Goal: Transaction & Acquisition: Purchase product/service

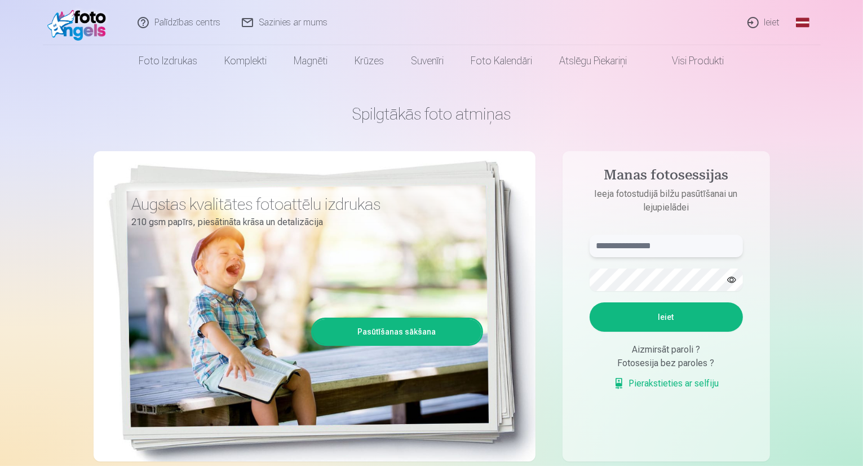
click at [671, 240] on input "text" at bounding box center [666, 245] width 153 height 23
type input "**********"
click at [655, 312] on button "Ieiet" at bounding box center [666, 316] width 153 height 29
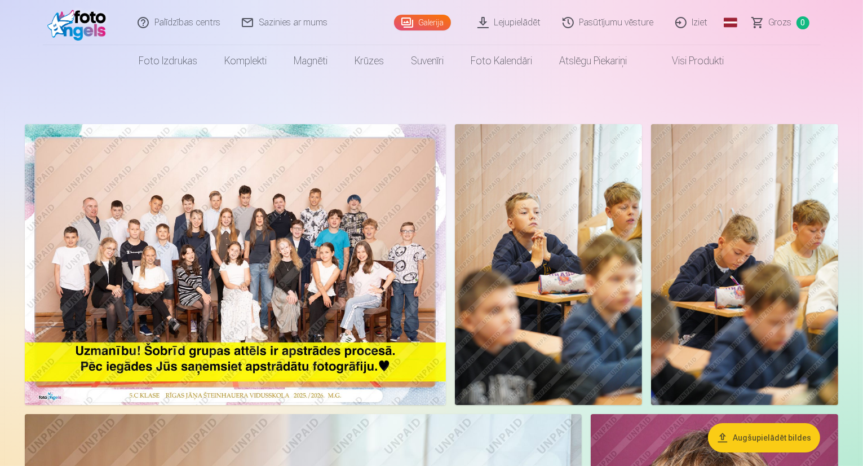
click at [446, 240] on img at bounding box center [235, 264] width 421 height 281
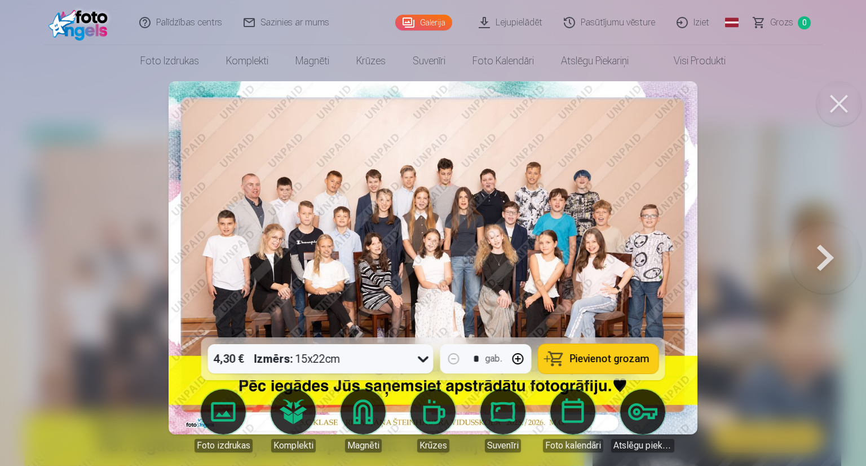
click at [420, 361] on icon at bounding box center [423, 358] width 18 height 18
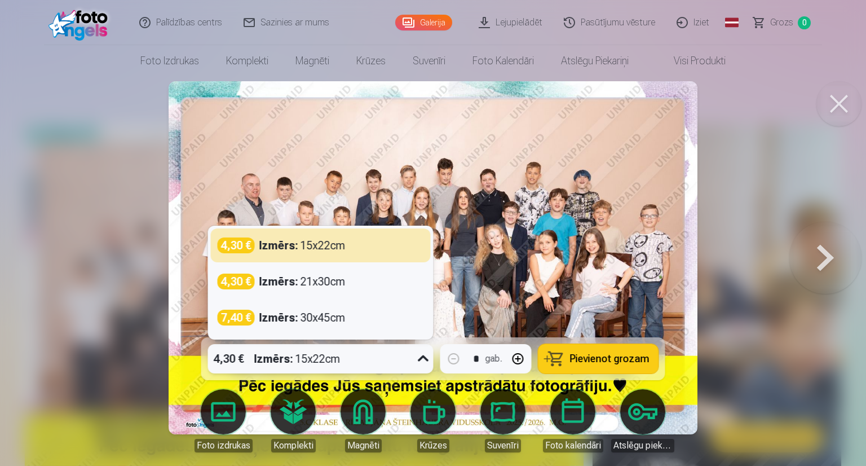
click at [777, 336] on div at bounding box center [433, 233] width 866 height 466
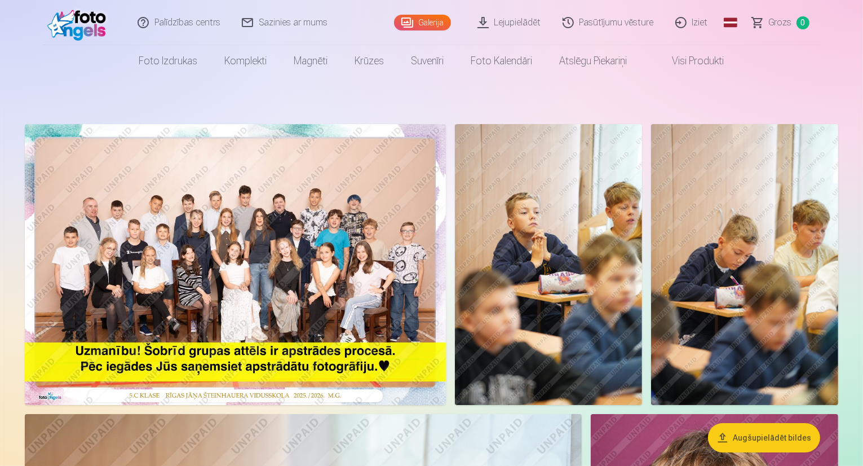
click at [446, 320] on img at bounding box center [235, 264] width 421 height 281
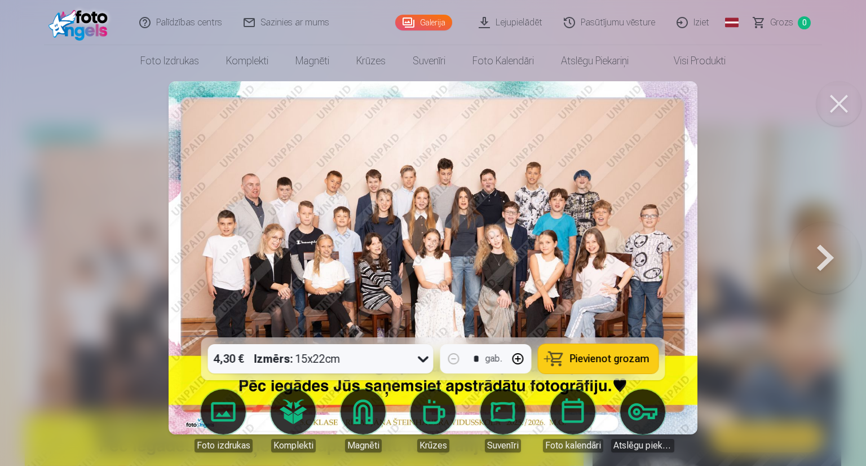
click at [575, 357] on span "Pievienot grozam" at bounding box center [609, 358] width 79 height 10
click at [813, 255] on button at bounding box center [825, 257] width 72 height 136
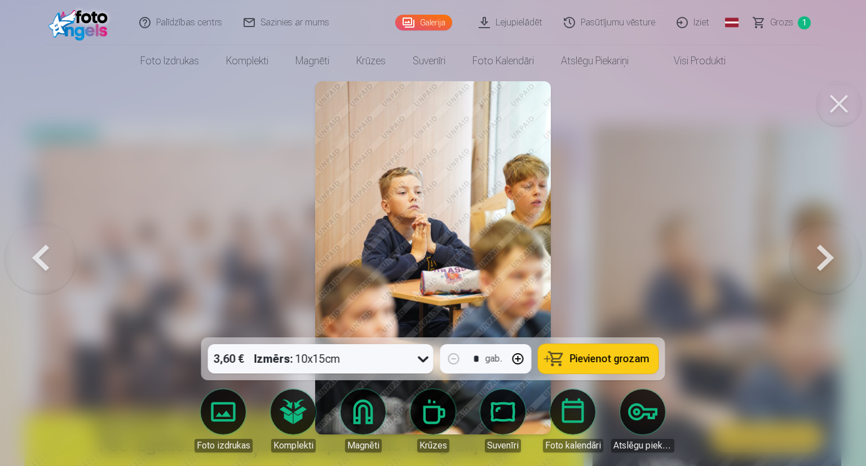
click at [813, 255] on button at bounding box center [825, 257] width 72 height 136
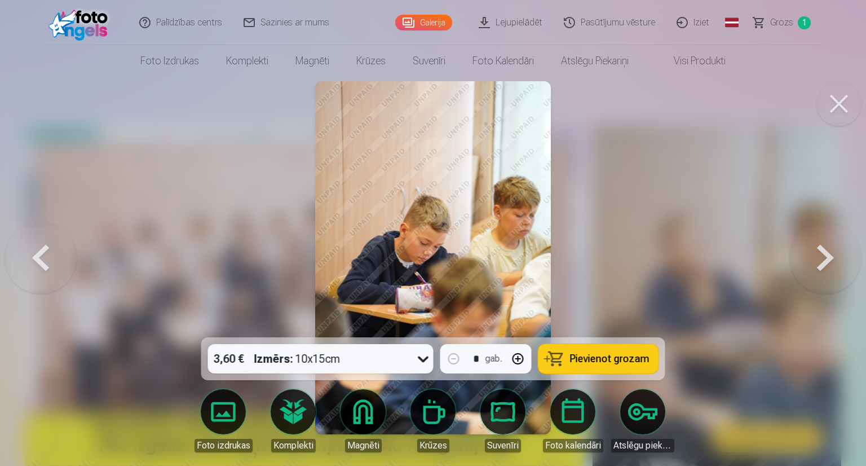
click at [813, 255] on button at bounding box center [825, 257] width 72 height 136
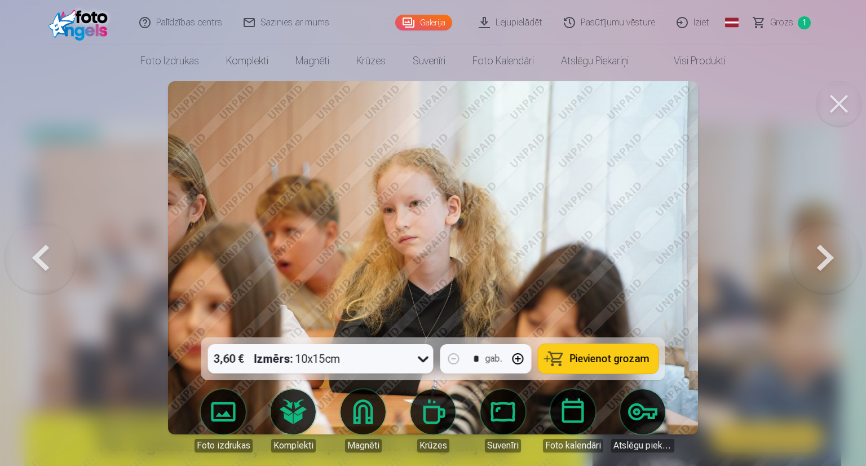
click at [813, 255] on button at bounding box center [825, 257] width 72 height 136
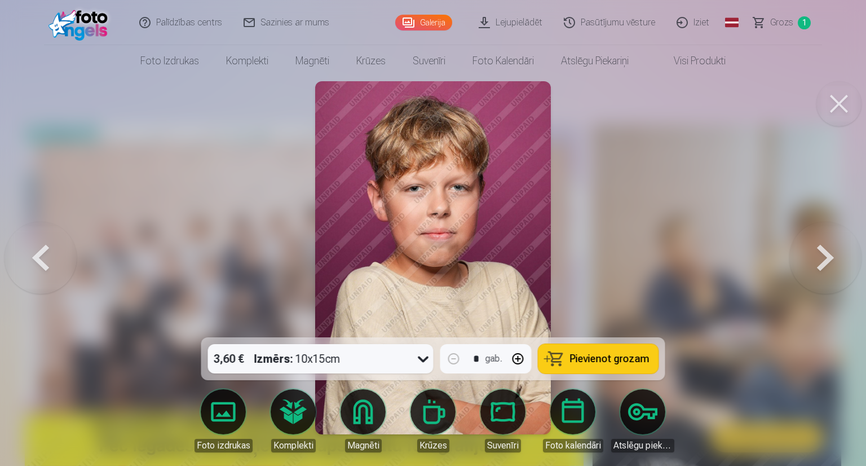
click at [813, 255] on button at bounding box center [825, 257] width 72 height 136
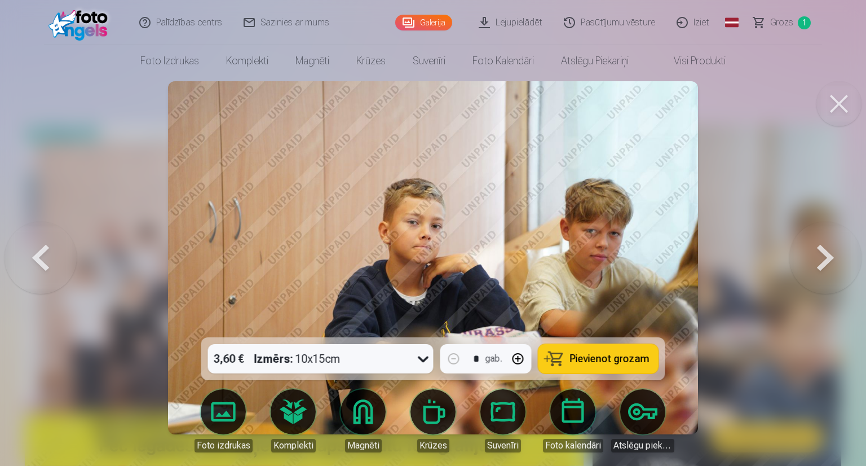
click at [813, 255] on button at bounding box center [825, 257] width 72 height 136
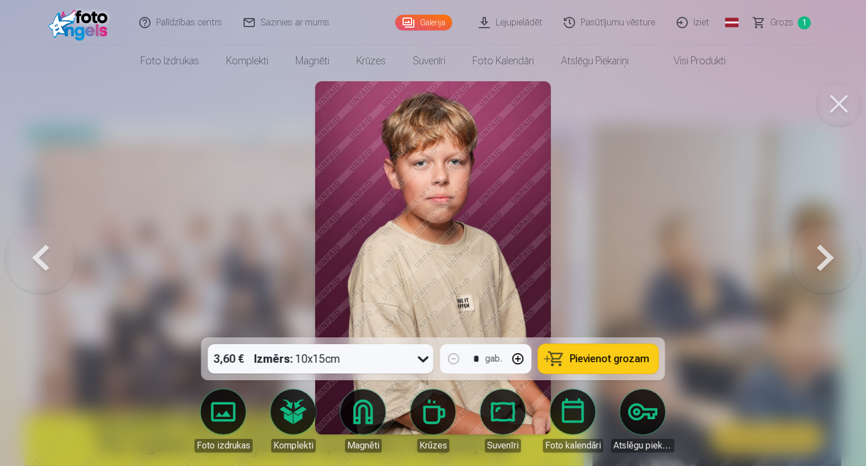
click at [620, 358] on span "Pievienot grozam" at bounding box center [609, 358] width 79 height 10
click at [819, 255] on button at bounding box center [825, 257] width 72 height 136
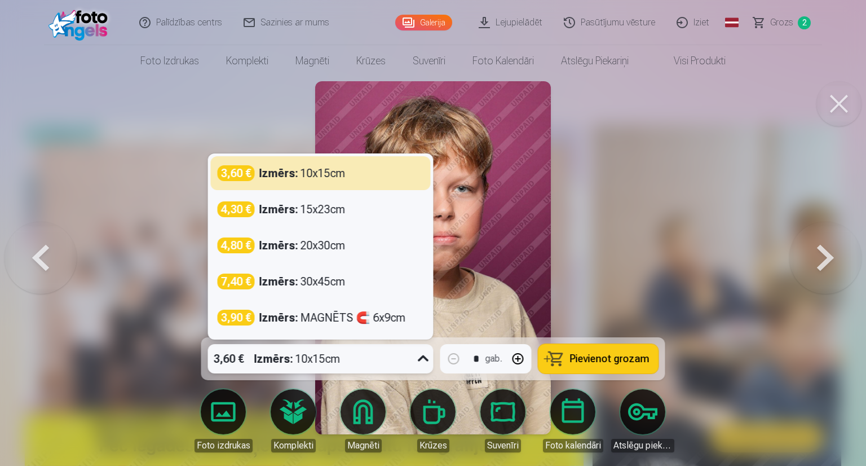
click at [427, 361] on icon at bounding box center [423, 358] width 18 height 18
click at [426, 361] on icon at bounding box center [423, 358] width 18 height 18
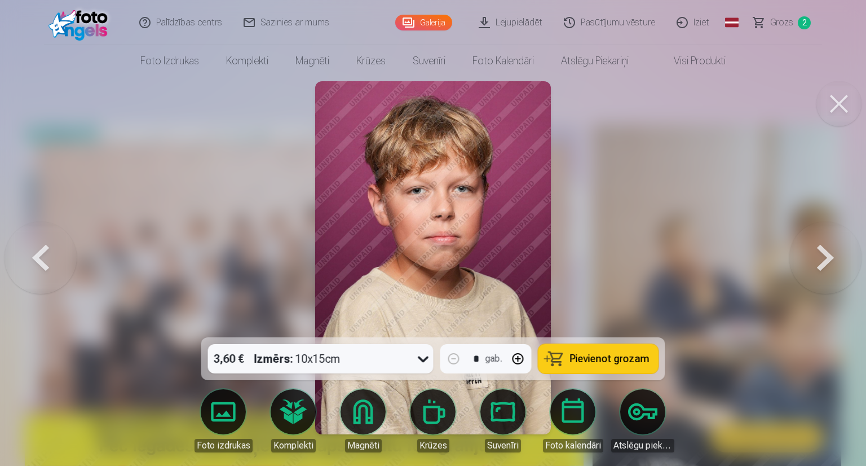
click at [816, 259] on button at bounding box center [825, 257] width 72 height 136
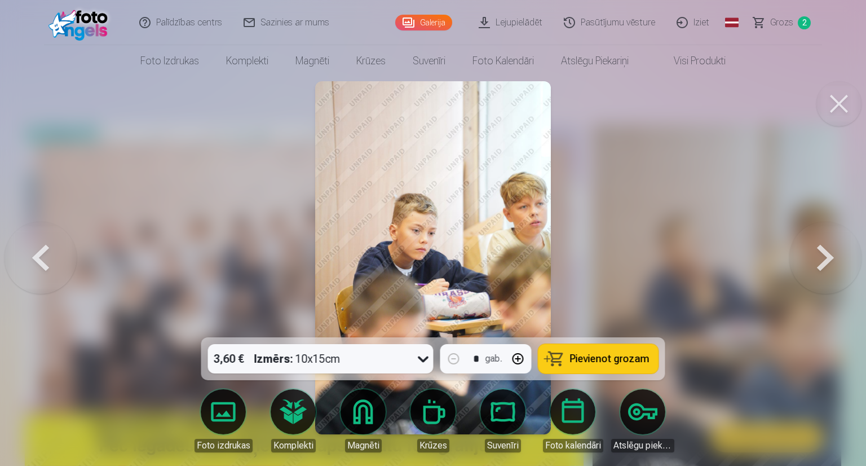
click at [816, 259] on button at bounding box center [825, 257] width 72 height 136
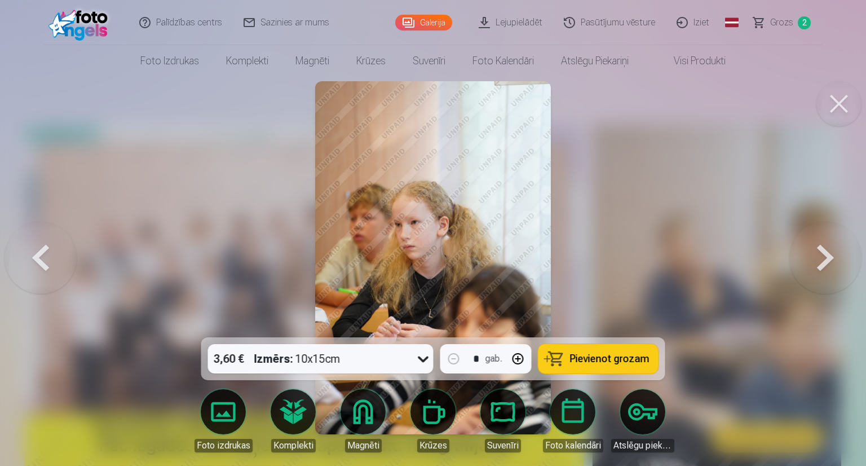
click at [816, 259] on button at bounding box center [825, 257] width 72 height 136
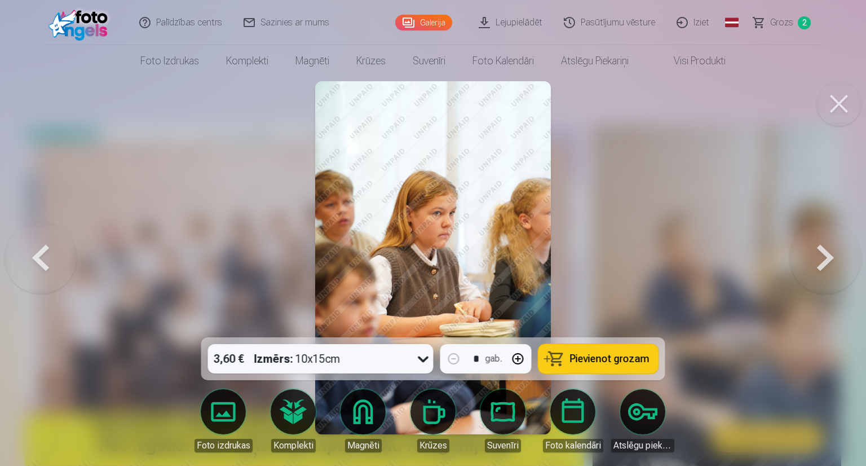
click at [816, 259] on button at bounding box center [825, 257] width 72 height 136
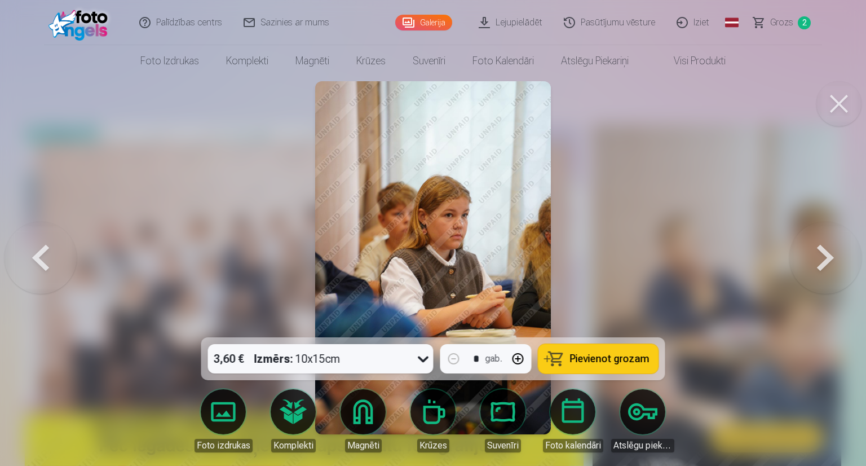
click at [816, 259] on button at bounding box center [825, 257] width 72 height 136
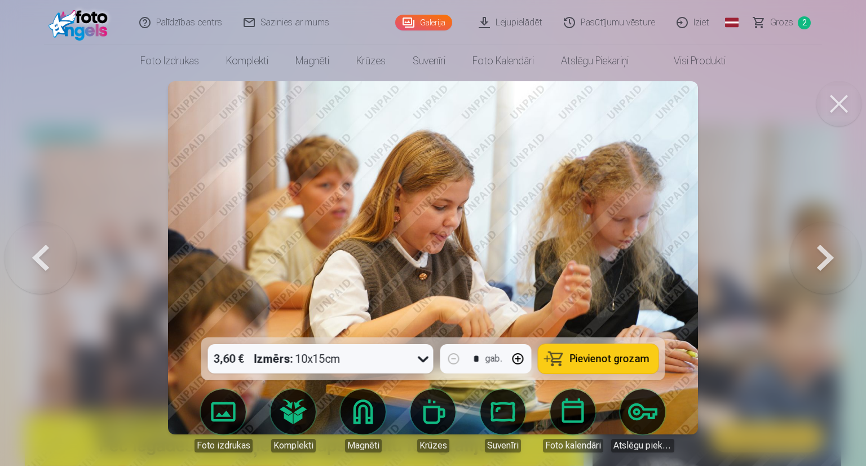
click at [816, 259] on button at bounding box center [825, 257] width 72 height 136
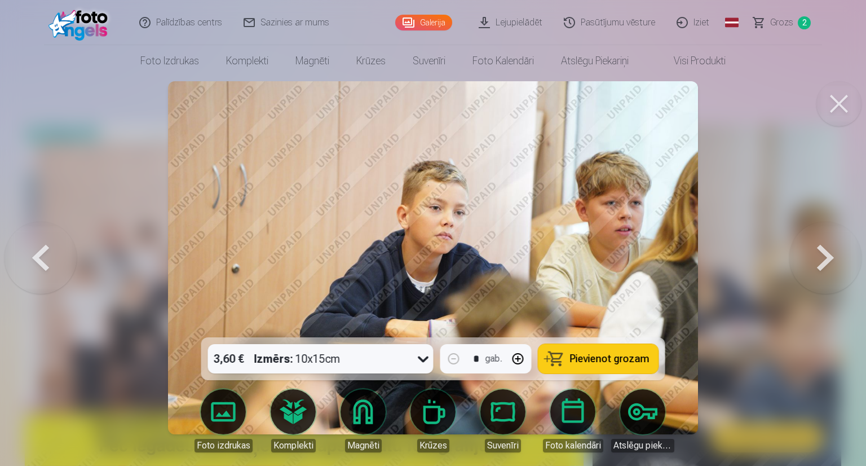
click at [816, 259] on button at bounding box center [825, 257] width 72 height 136
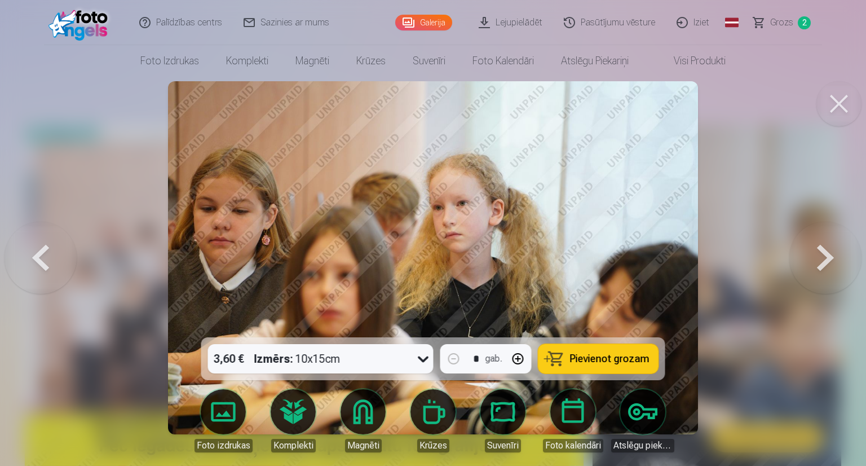
click at [816, 259] on button at bounding box center [825, 257] width 72 height 136
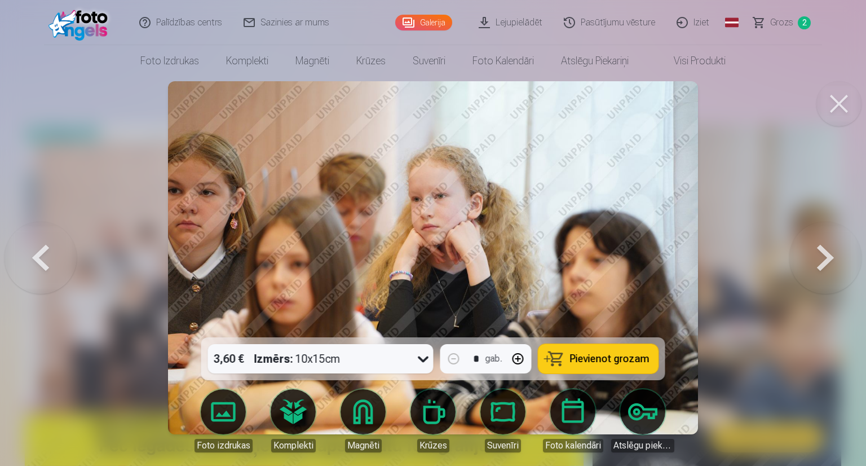
click at [816, 259] on button at bounding box center [825, 257] width 72 height 136
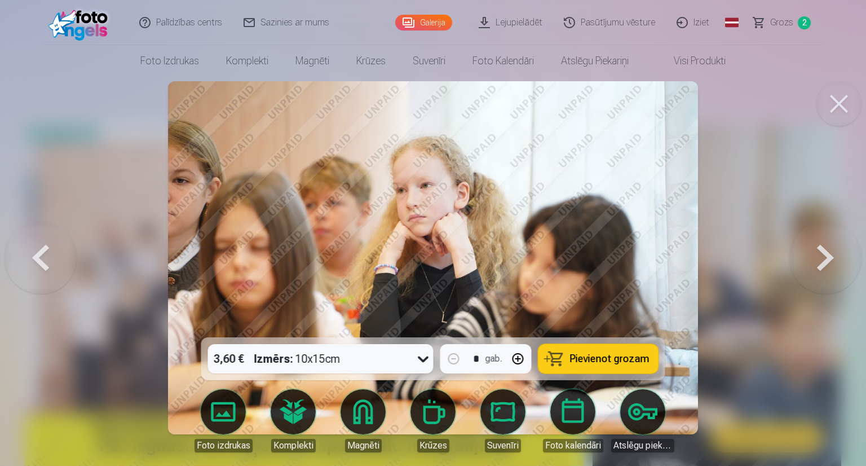
click at [816, 259] on button at bounding box center [825, 257] width 72 height 136
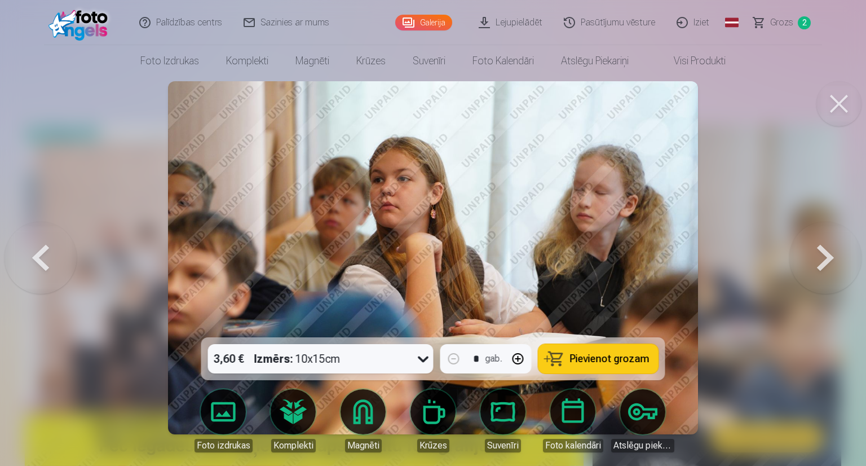
click at [816, 259] on button at bounding box center [825, 257] width 72 height 136
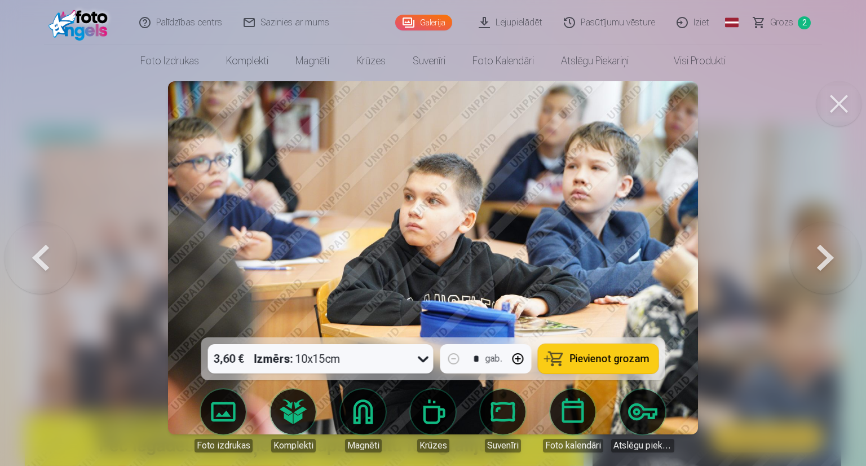
click at [816, 259] on button at bounding box center [825, 257] width 72 height 136
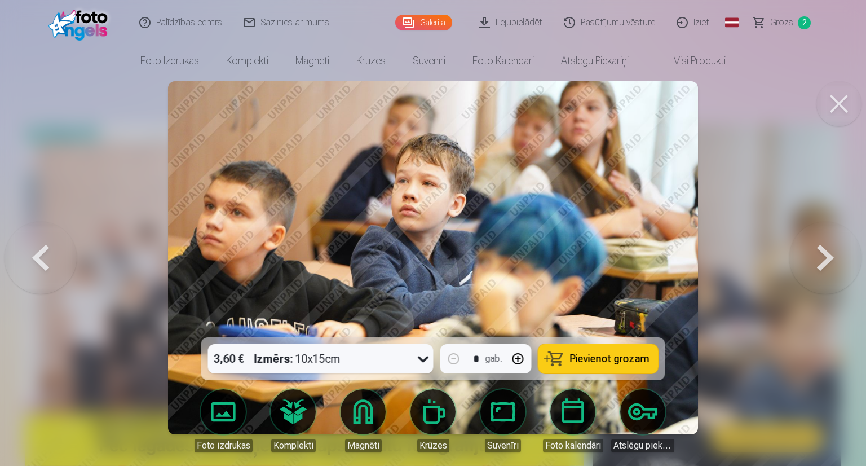
click at [816, 259] on button at bounding box center [825, 257] width 72 height 136
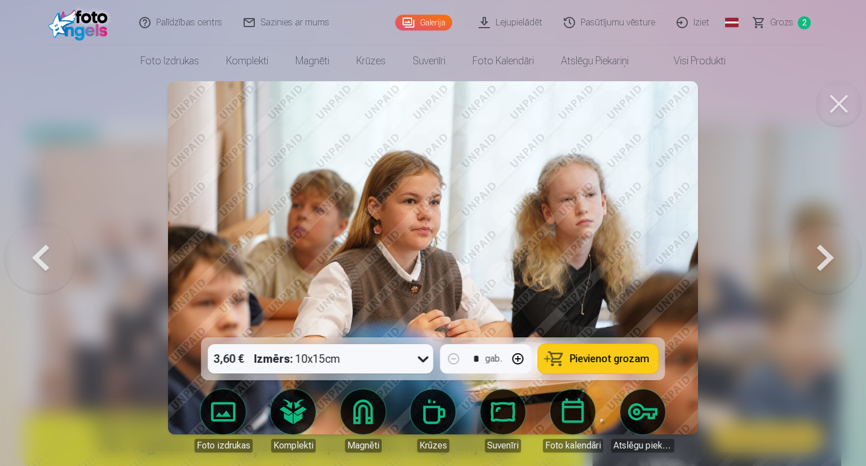
click at [816, 259] on button at bounding box center [825, 257] width 72 height 136
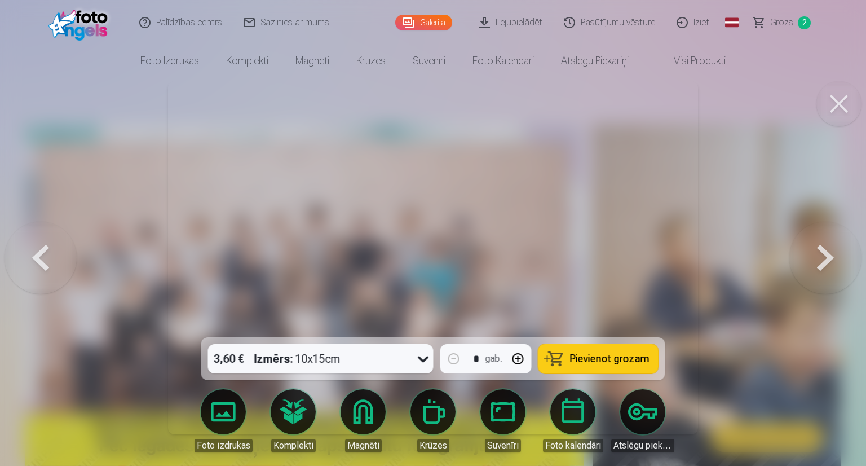
click at [816, 259] on button at bounding box center [825, 257] width 72 height 136
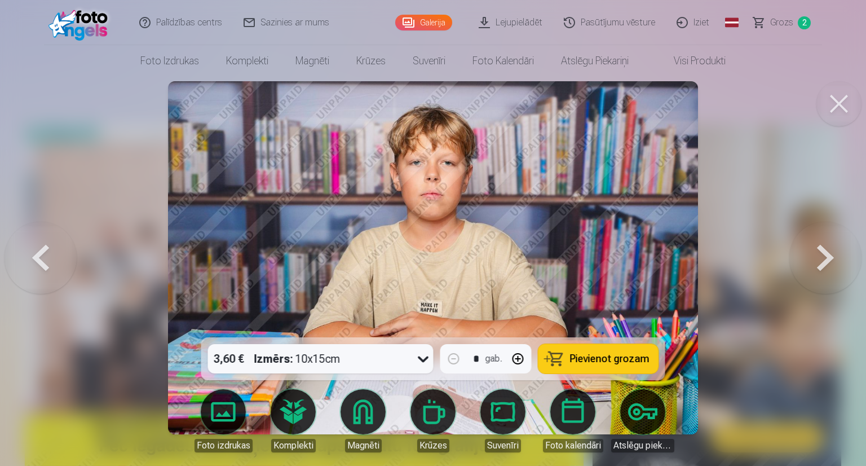
click at [816, 259] on button at bounding box center [825, 257] width 72 height 136
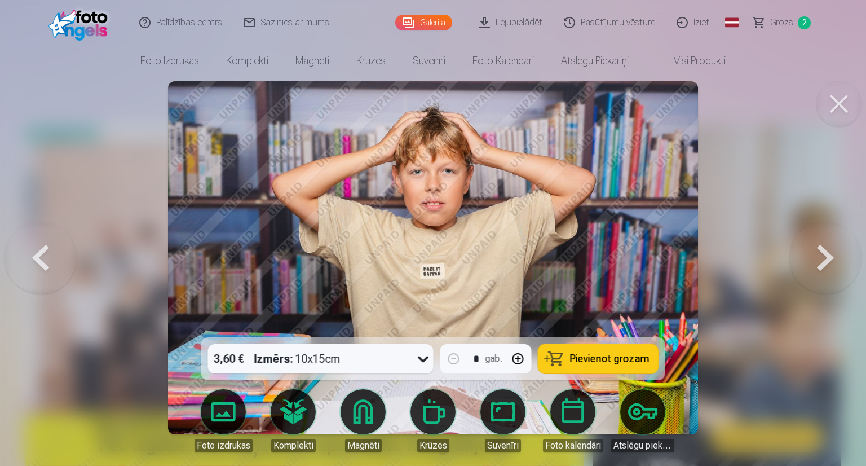
click at [596, 357] on span "Pievienot grozam" at bounding box center [609, 358] width 79 height 10
click at [819, 259] on button at bounding box center [825, 257] width 72 height 136
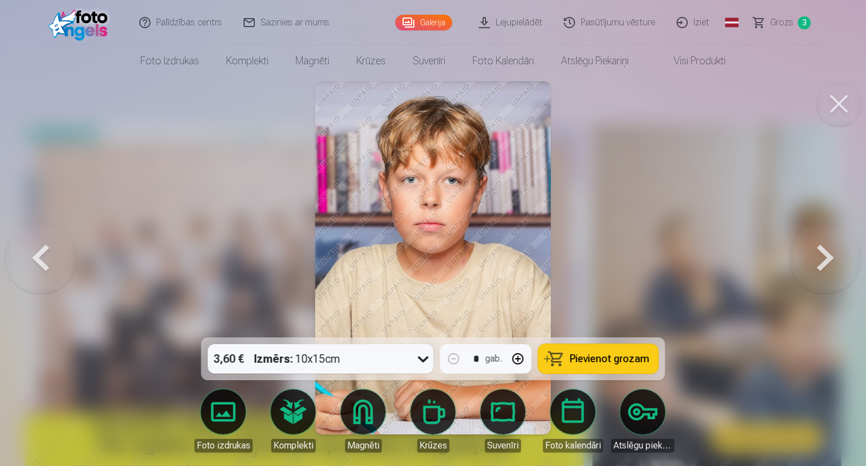
click at [819, 259] on button at bounding box center [825, 257] width 72 height 136
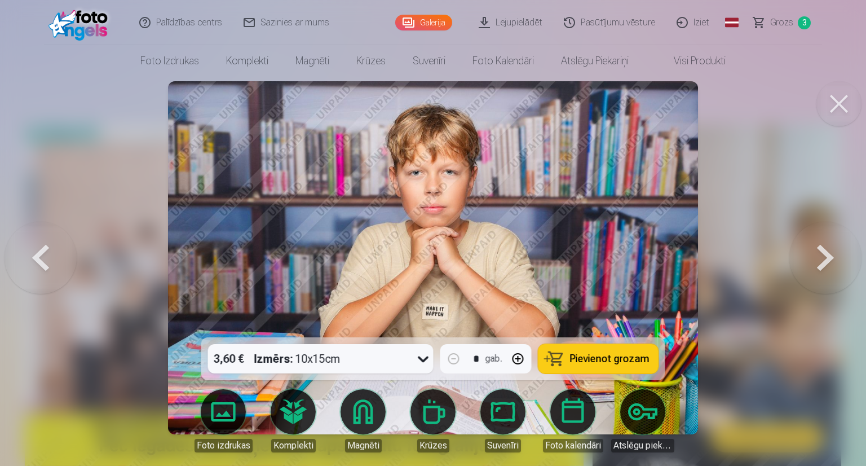
click at [819, 259] on button at bounding box center [825, 257] width 72 height 136
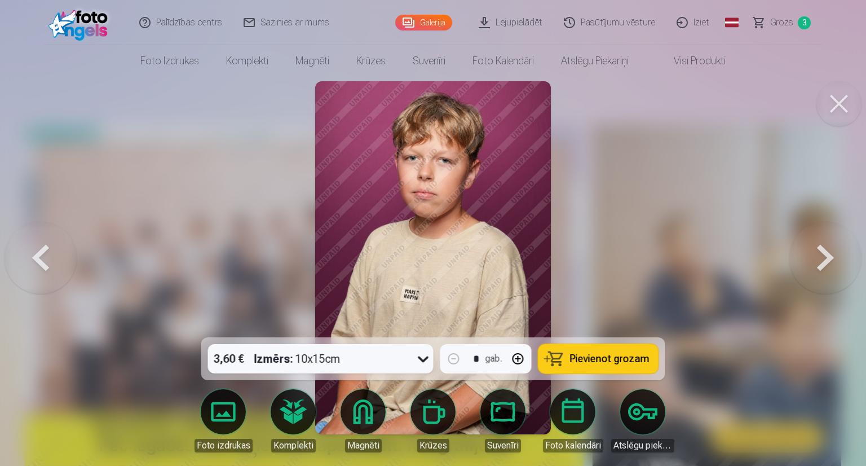
click at [819, 259] on button at bounding box center [825, 257] width 72 height 136
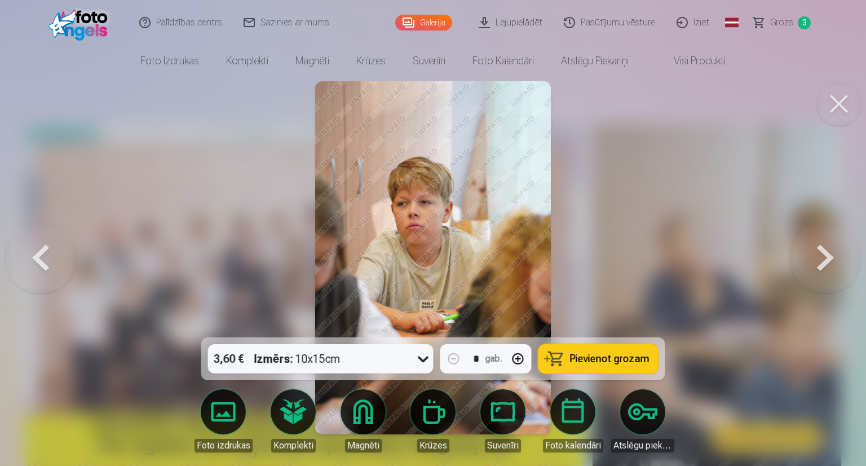
click at [819, 259] on button at bounding box center [825, 257] width 72 height 136
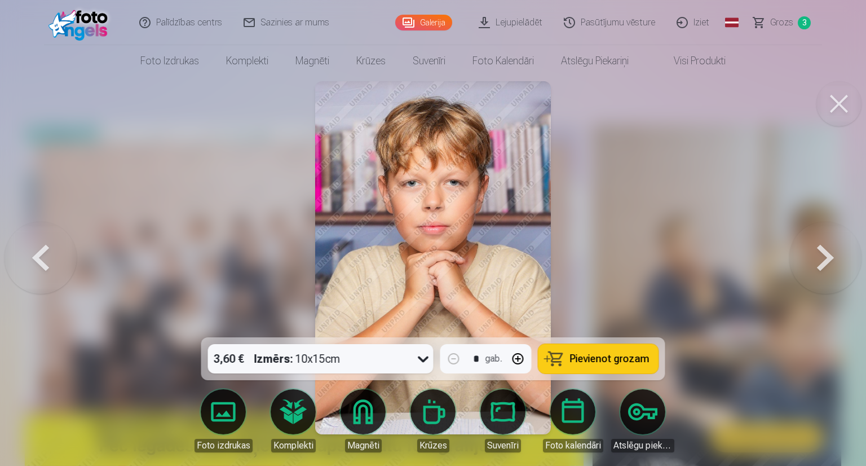
click at [420, 361] on icon at bounding box center [423, 358] width 18 height 18
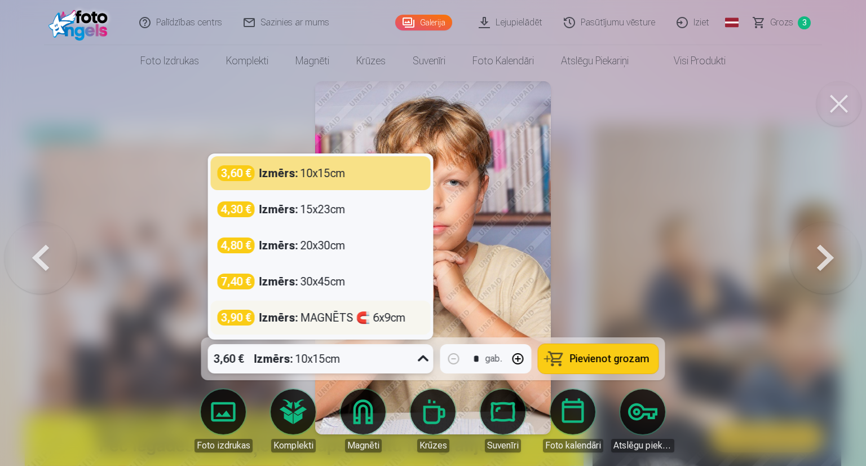
click at [382, 322] on div "Izmērs : MAGNĒTS 🧲 6x9cm" at bounding box center [332, 317] width 147 height 16
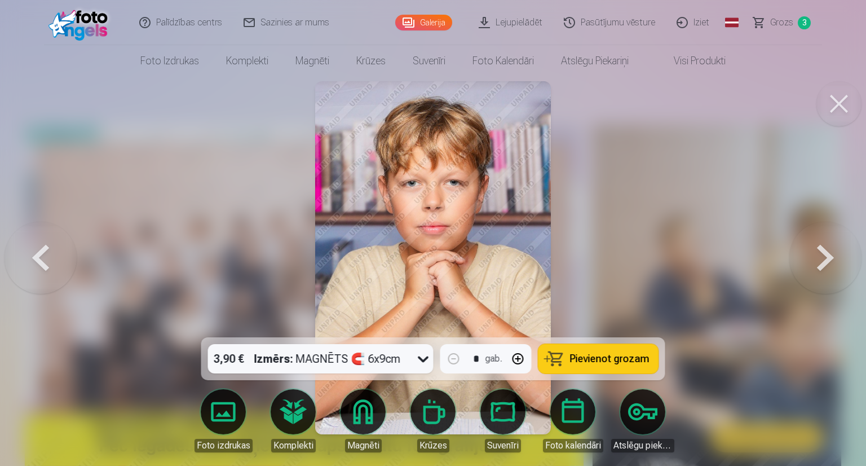
click at [569, 358] on button "Pievienot grozam" at bounding box center [598, 358] width 120 height 29
click at [52, 255] on button at bounding box center [41, 257] width 72 height 136
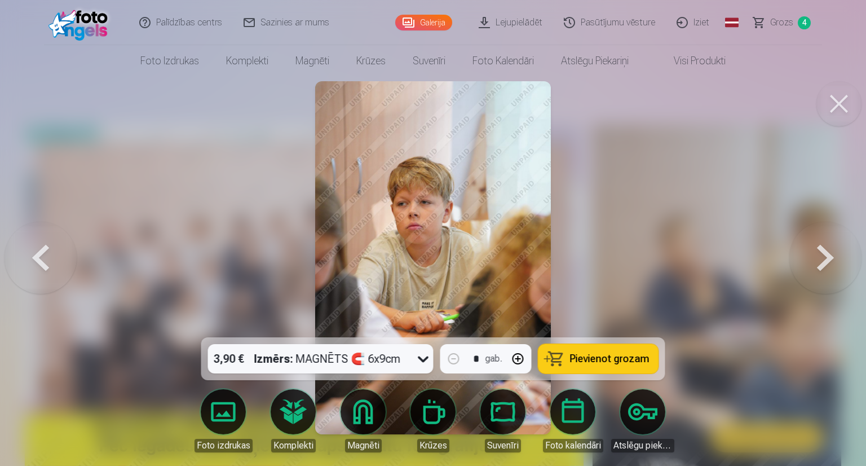
click at [52, 255] on button at bounding box center [41, 257] width 72 height 136
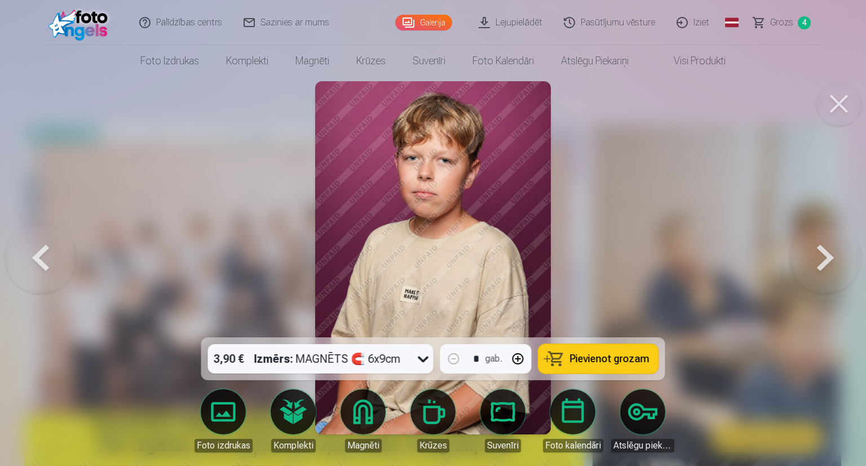
click at [52, 255] on button at bounding box center [41, 257] width 72 height 136
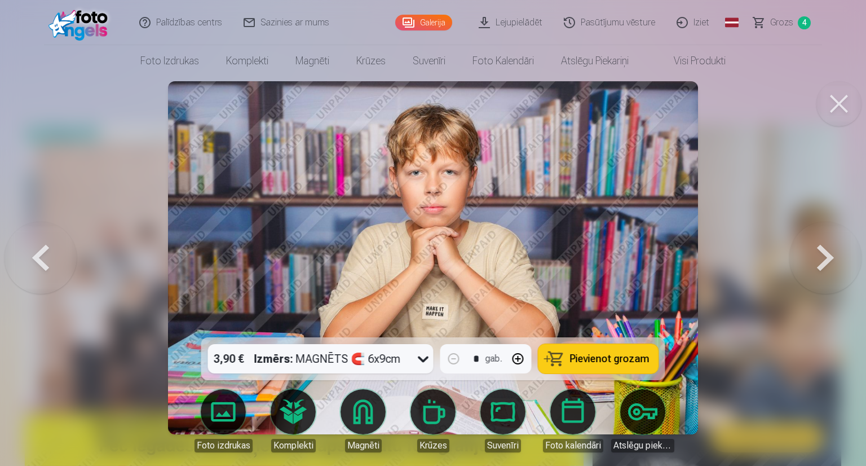
click at [52, 255] on button at bounding box center [41, 257] width 72 height 136
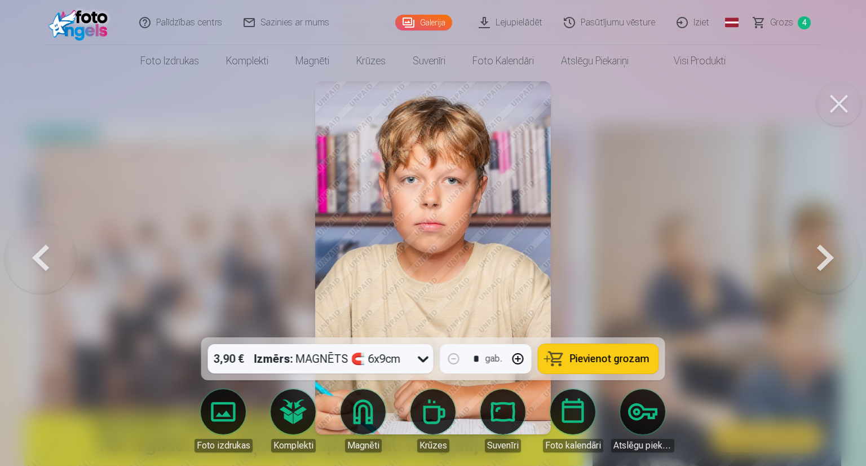
click at [52, 255] on button at bounding box center [41, 257] width 72 height 136
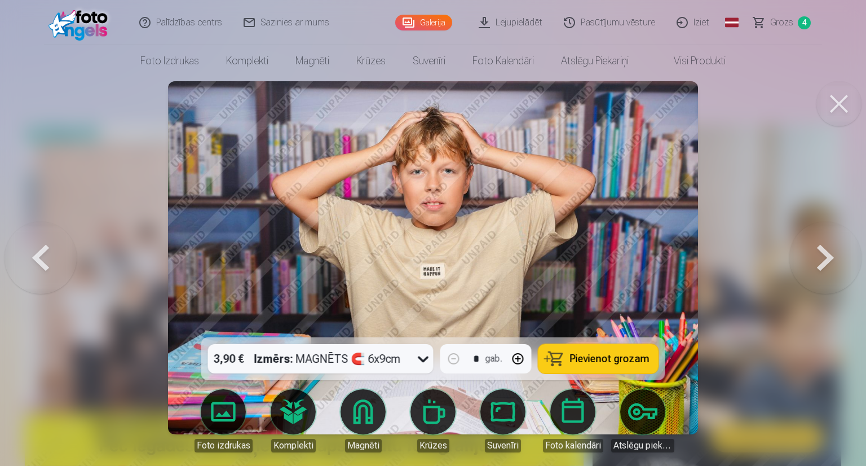
click at [599, 361] on span "Pievienot grozam" at bounding box center [609, 358] width 79 height 10
click at [820, 260] on button at bounding box center [825, 257] width 72 height 136
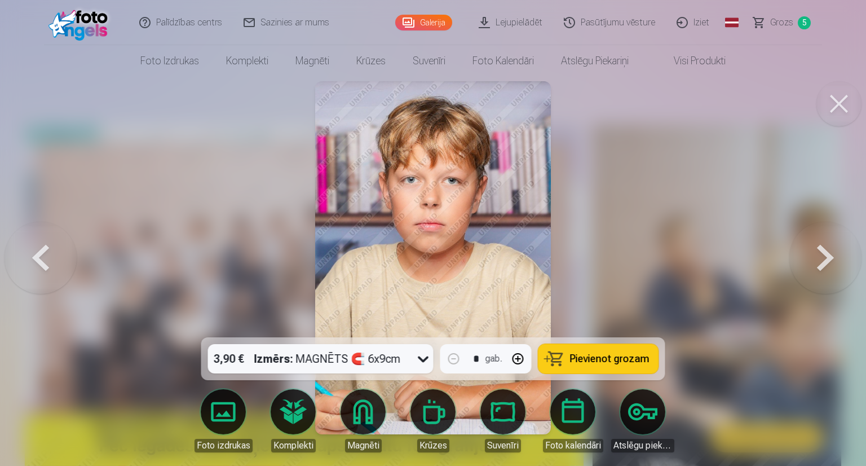
click at [820, 260] on button at bounding box center [825, 257] width 72 height 136
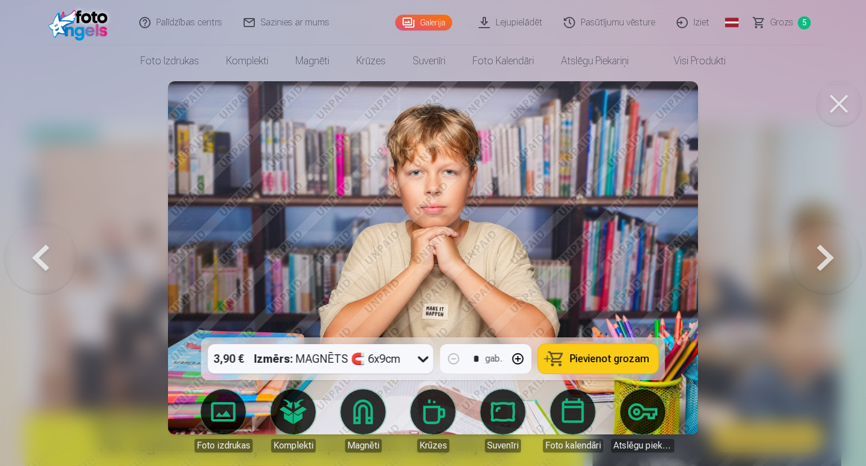
click at [820, 260] on button at bounding box center [825, 257] width 72 height 136
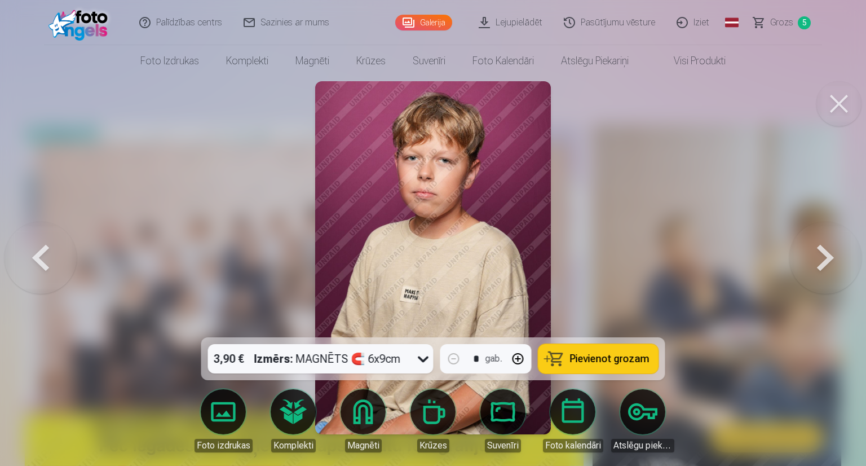
click at [820, 260] on button at bounding box center [825, 257] width 72 height 136
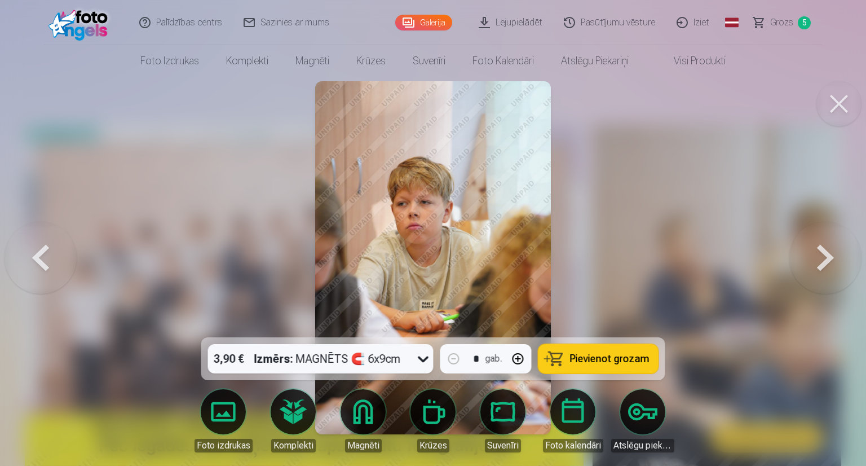
click at [820, 260] on button at bounding box center [825, 257] width 72 height 136
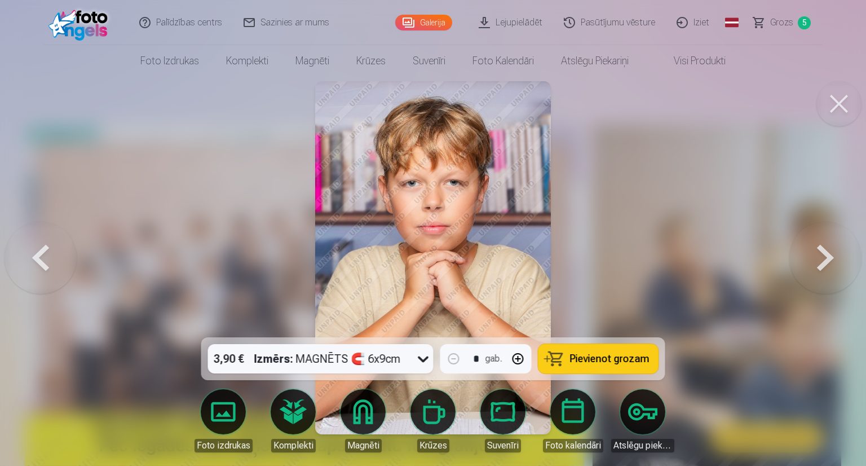
click at [820, 260] on button at bounding box center [825, 257] width 72 height 136
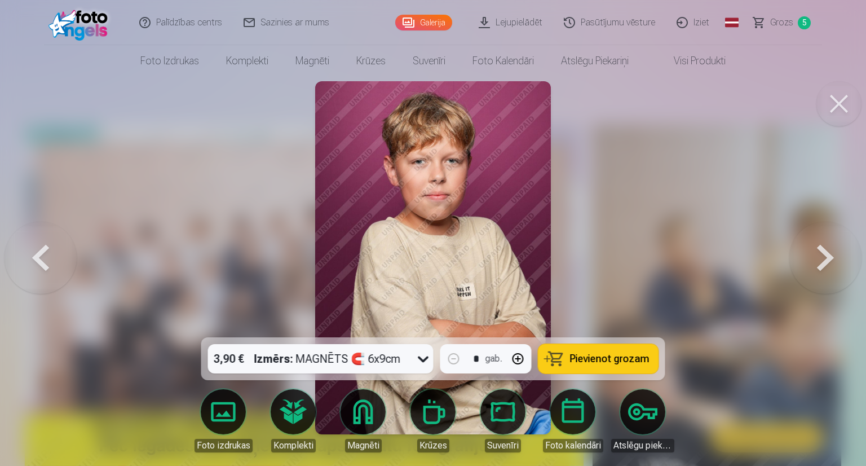
click at [820, 260] on button at bounding box center [825, 257] width 72 height 136
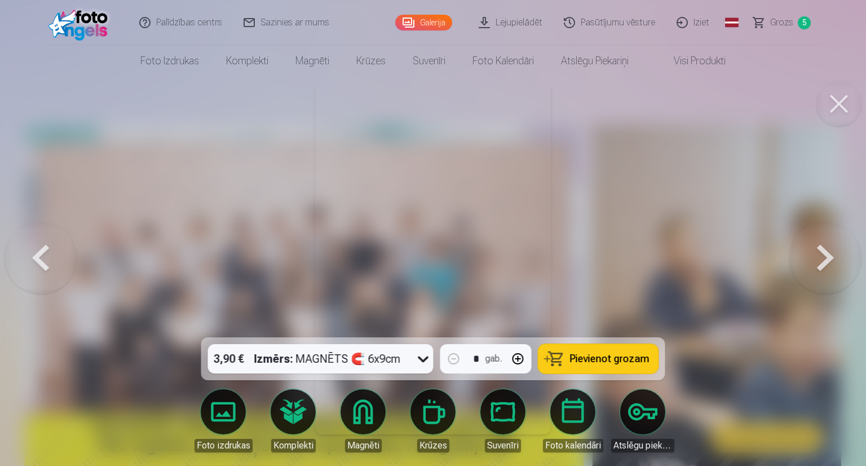
click at [820, 260] on button at bounding box center [825, 257] width 72 height 136
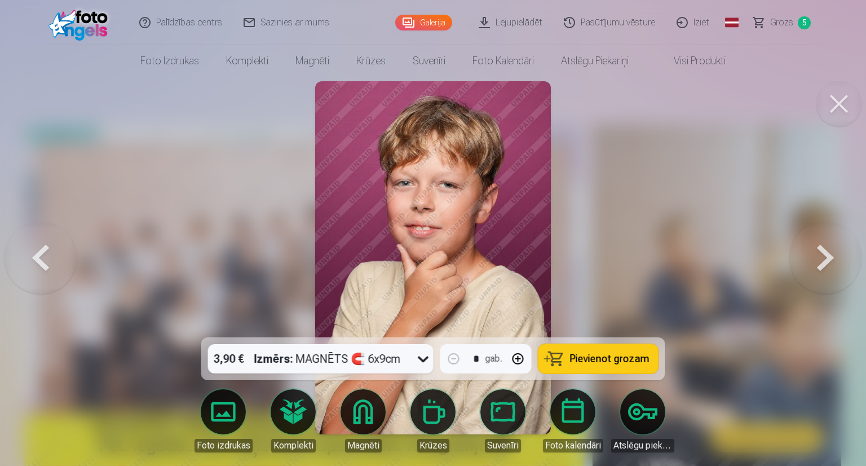
click at [820, 260] on button at bounding box center [825, 257] width 72 height 136
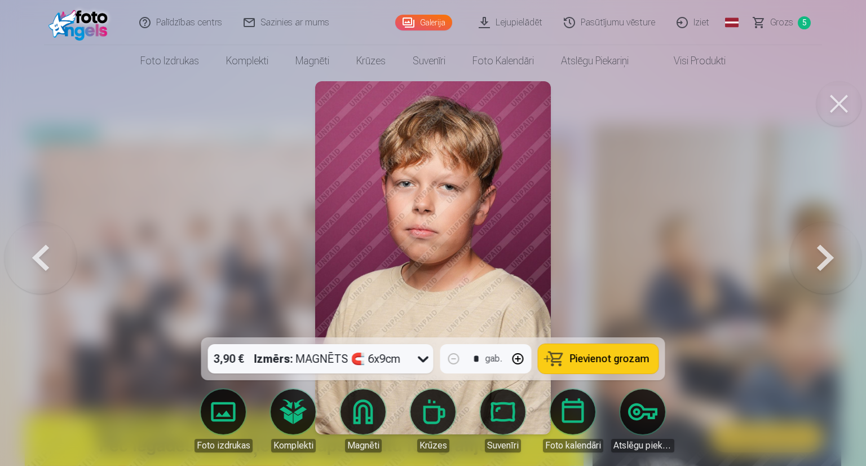
click at [820, 260] on button at bounding box center [825, 257] width 72 height 136
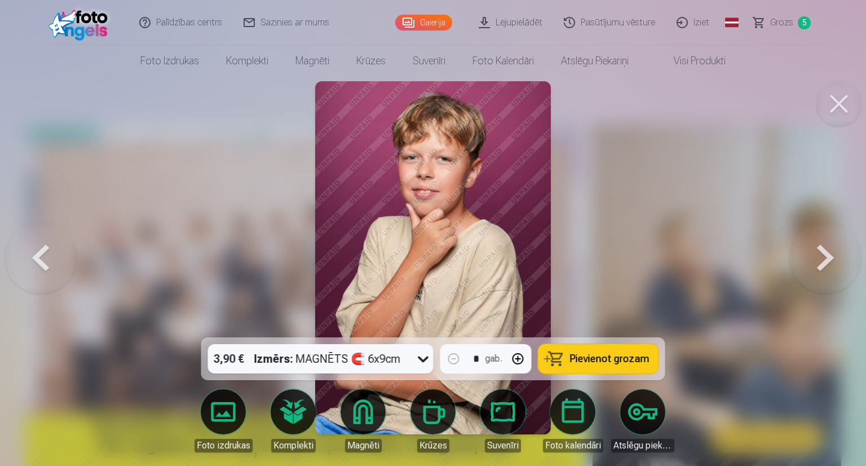
click at [624, 361] on span "Pievienot grozam" at bounding box center [609, 358] width 79 height 10
click at [820, 258] on button at bounding box center [825, 257] width 72 height 136
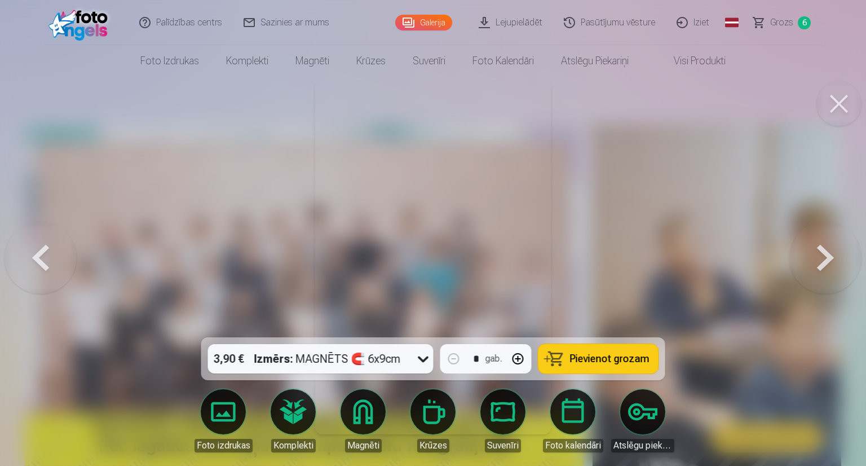
click at [820, 258] on button at bounding box center [825, 257] width 72 height 136
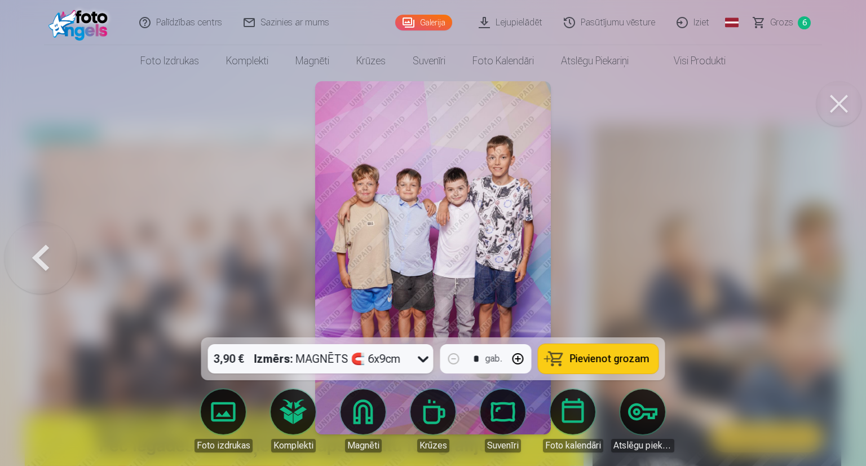
click at [417, 358] on icon at bounding box center [423, 358] width 18 height 18
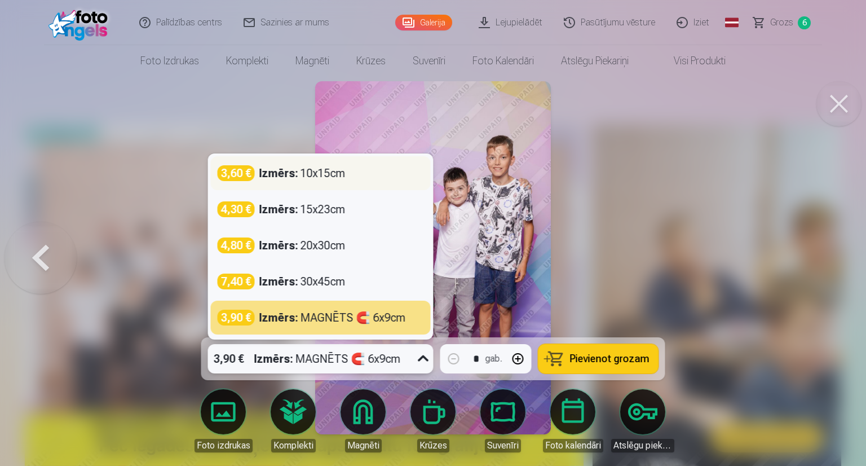
click at [331, 172] on div "Izmērs : 10x15cm" at bounding box center [302, 173] width 86 height 16
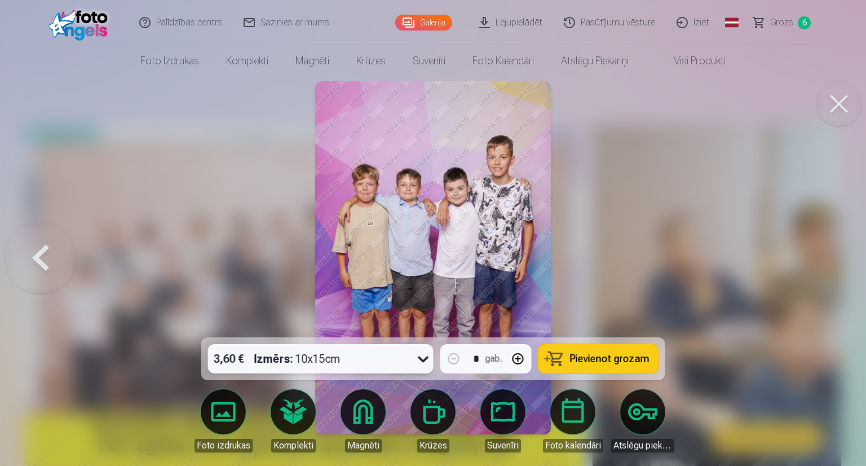
click at [615, 357] on span "Pievienot grozam" at bounding box center [609, 358] width 79 height 10
click at [784, 24] on span "Grozs" at bounding box center [781, 23] width 23 height 14
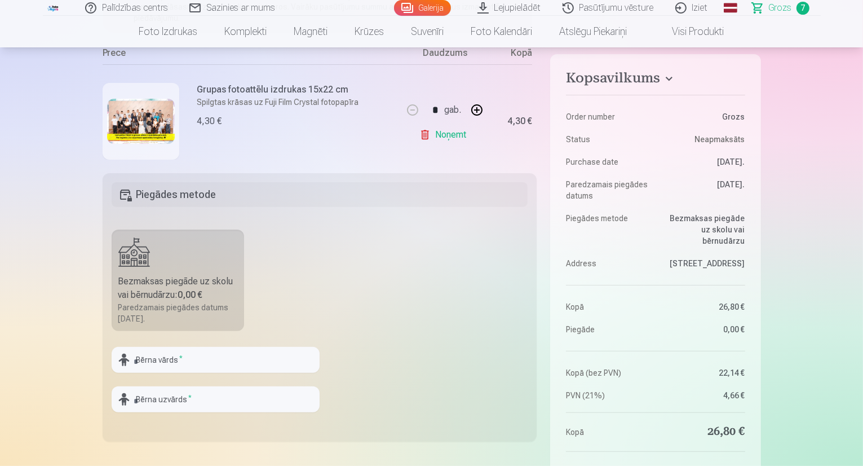
scroll to position [225, 0]
click at [199, 296] on b "0,00 €" at bounding box center [190, 293] width 25 height 11
click at [201, 361] on input "text" at bounding box center [216, 358] width 208 height 26
type input "*"
type input "*******"
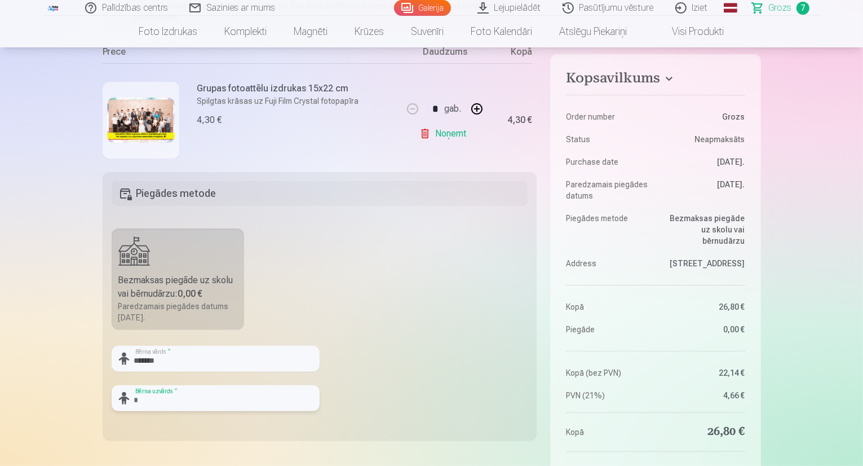
click at [194, 392] on input "text" at bounding box center [216, 398] width 208 height 26
type input "*******"
click at [380, 212] on fieldset "Piegādes metode Bezmaksas piegāde uz skolu vai bērnudārzu : 0,00 € Paredzamais …" at bounding box center [320, 306] width 435 height 268
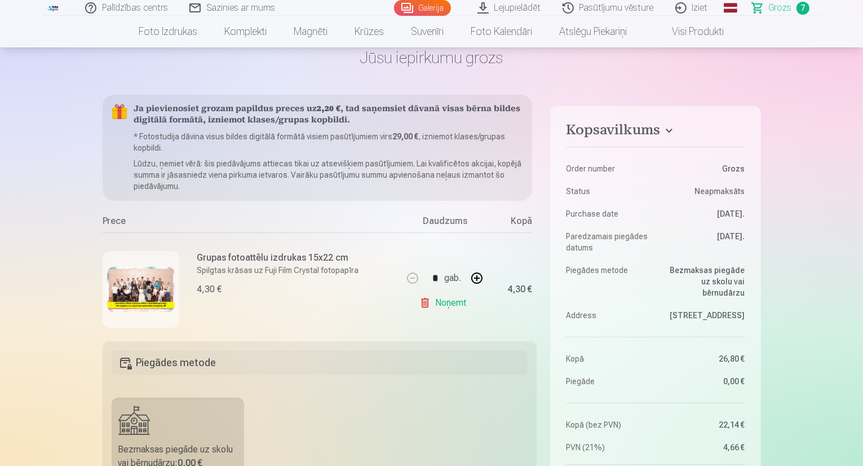
scroll to position [0, 0]
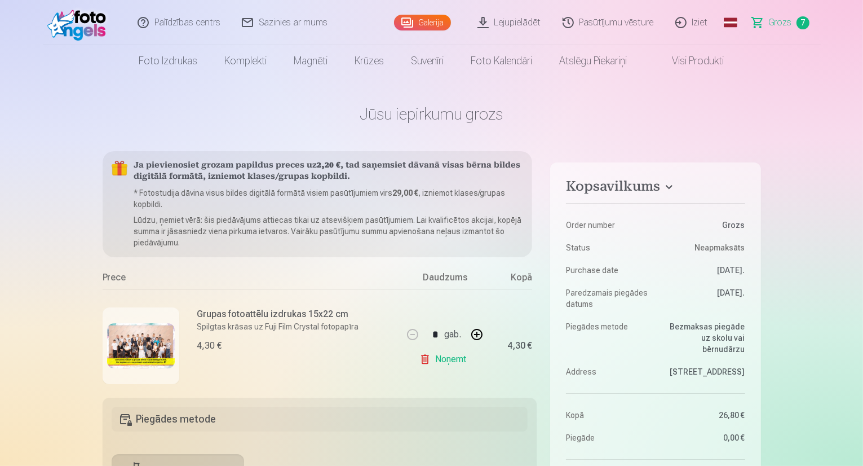
click at [420, 23] on link "Galerija" at bounding box center [422, 23] width 57 height 16
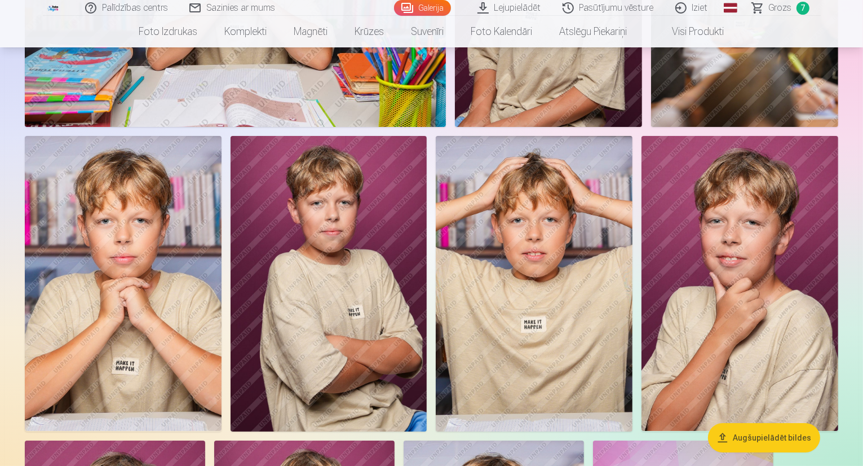
scroll to position [8680, 0]
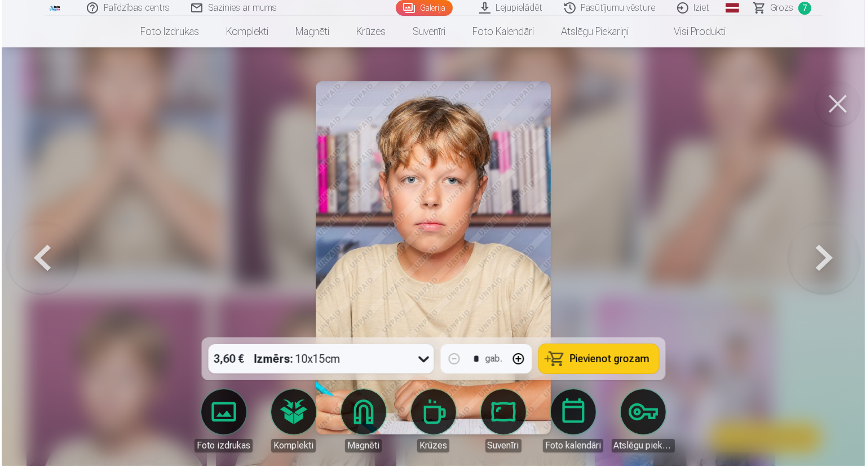
scroll to position [8706, 0]
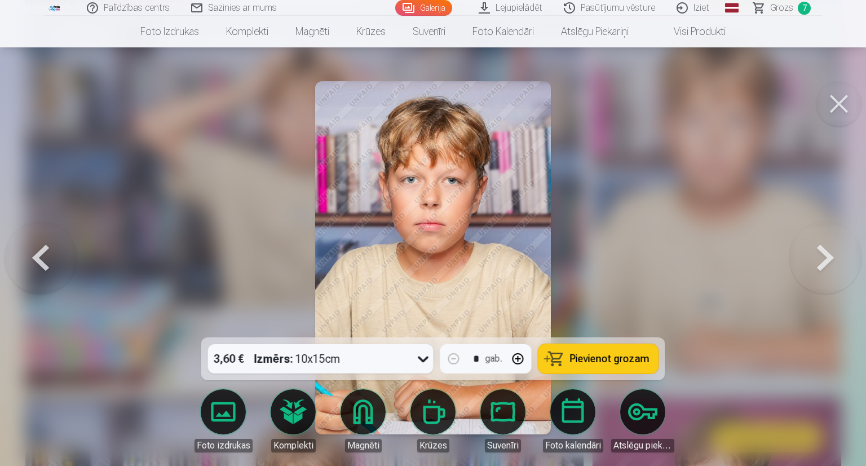
click at [424, 364] on icon at bounding box center [423, 358] width 18 height 18
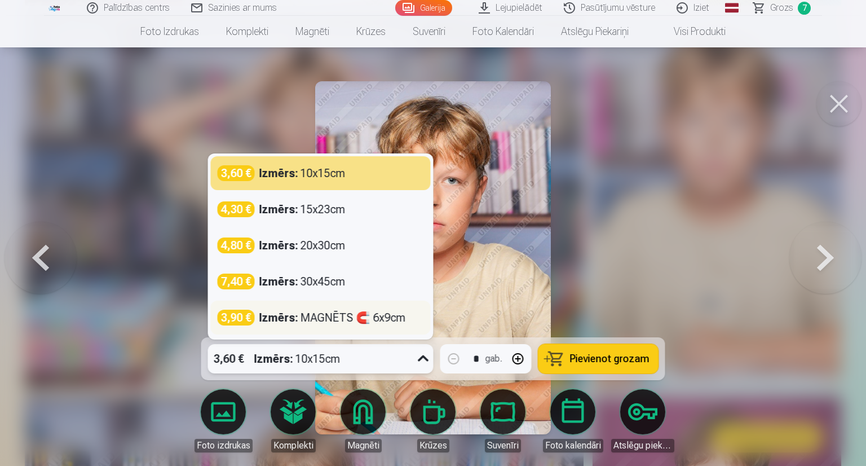
click at [400, 324] on div "Izmērs : MAGNĒTS 🧲 6x9cm" at bounding box center [332, 317] width 147 height 16
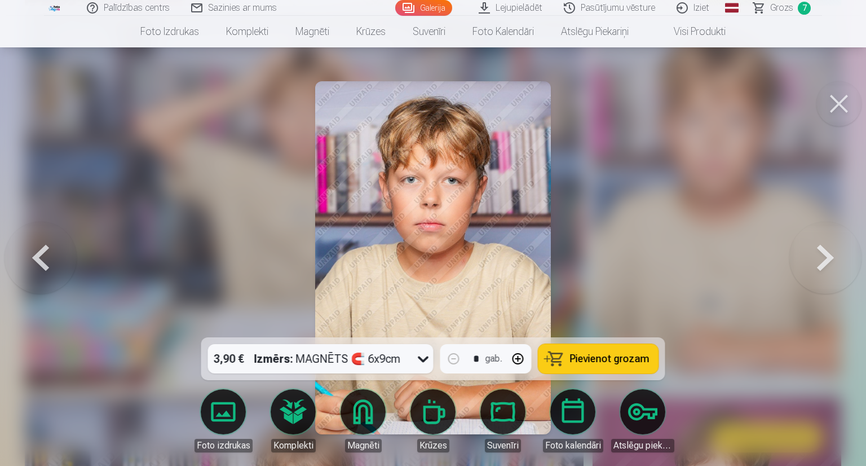
click at [608, 360] on span "Pievienot grozam" at bounding box center [609, 358] width 79 height 10
click at [835, 103] on button at bounding box center [838, 103] width 45 height 45
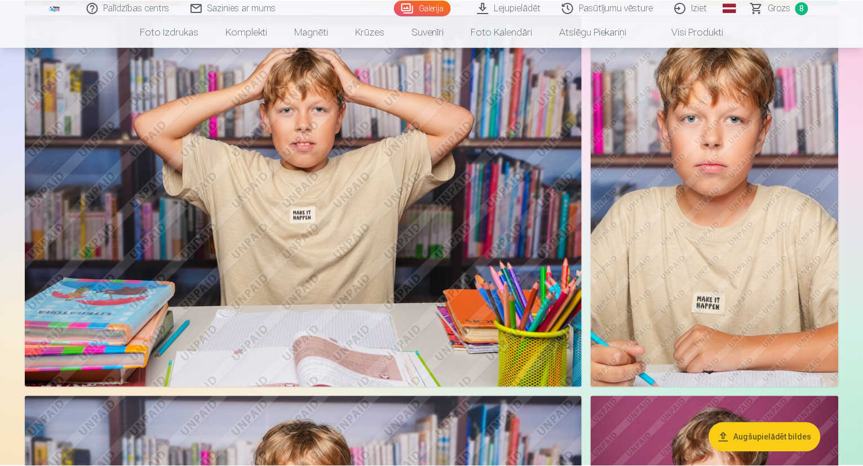
scroll to position [8680, 0]
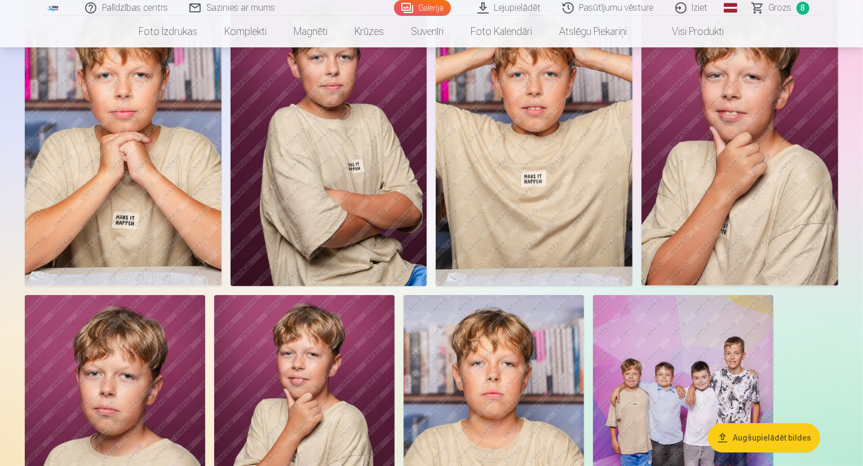
click at [780, 11] on span "Grozs" at bounding box center [780, 8] width 23 height 14
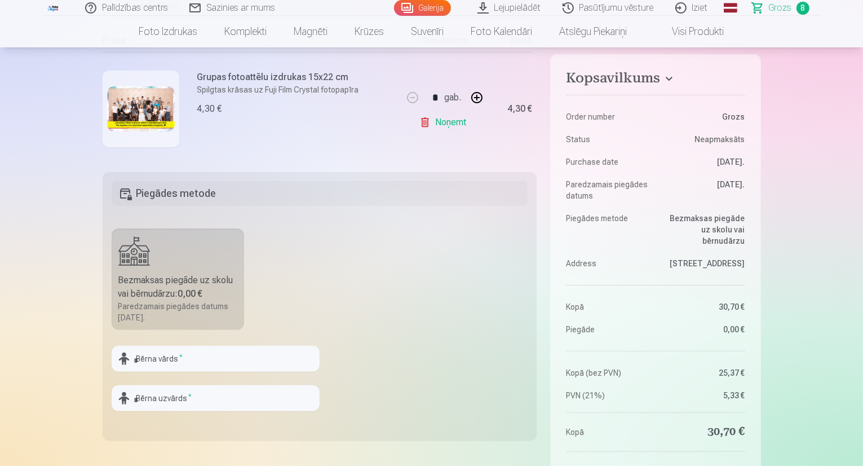
scroll to position [451, 0]
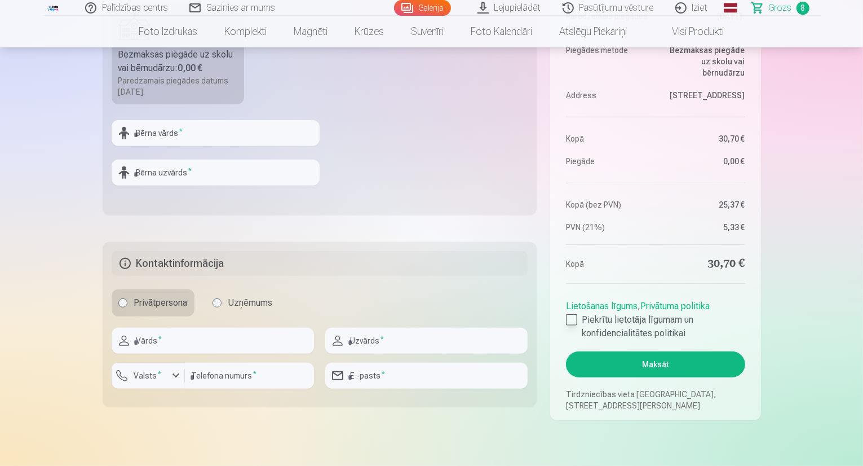
click at [568, 320] on div at bounding box center [571, 319] width 11 height 11
click at [228, 335] on input "text" at bounding box center [213, 340] width 202 height 26
type input "*****"
type input "*******"
type input "********"
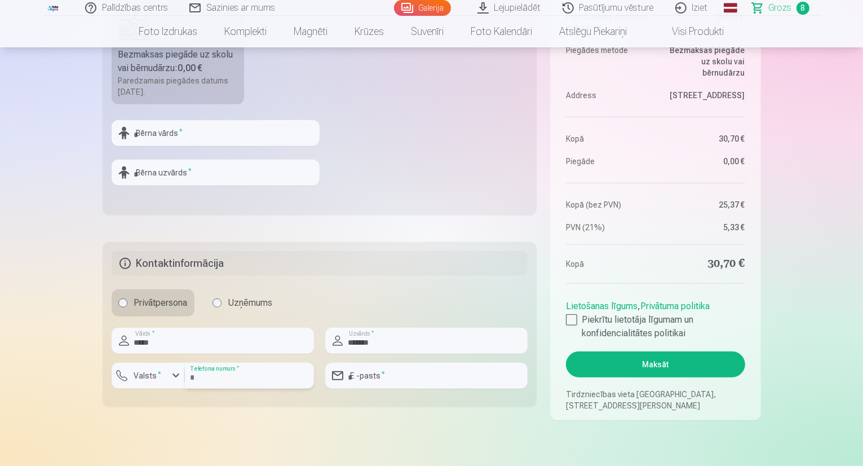
type input "**********"
click at [608, 366] on button "Maksāt" at bounding box center [655, 364] width 179 height 26
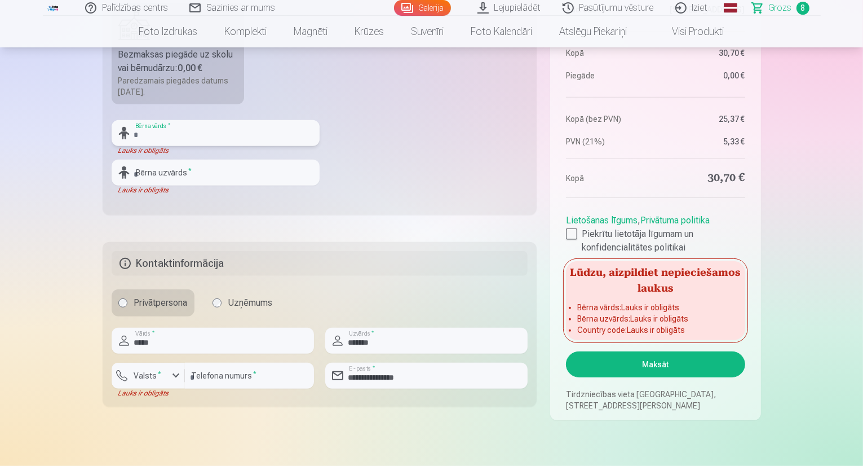
click at [189, 138] on input "text" at bounding box center [216, 133] width 208 height 26
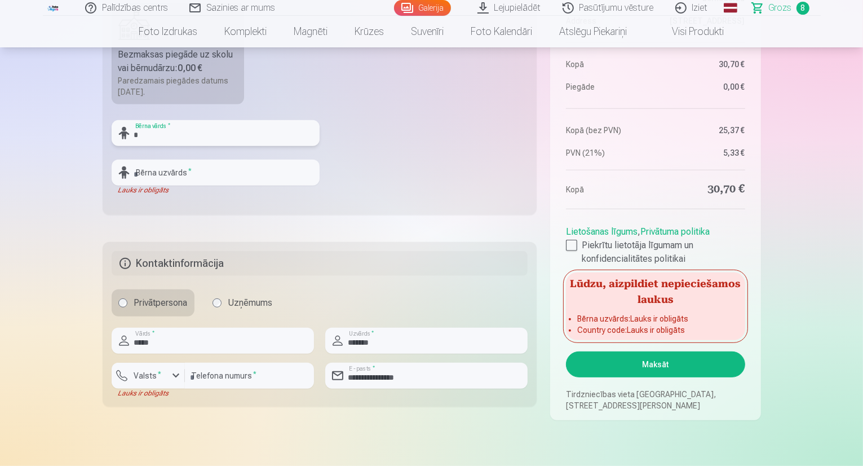
type input "*******"
click at [185, 172] on input "text" at bounding box center [216, 173] width 208 height 26
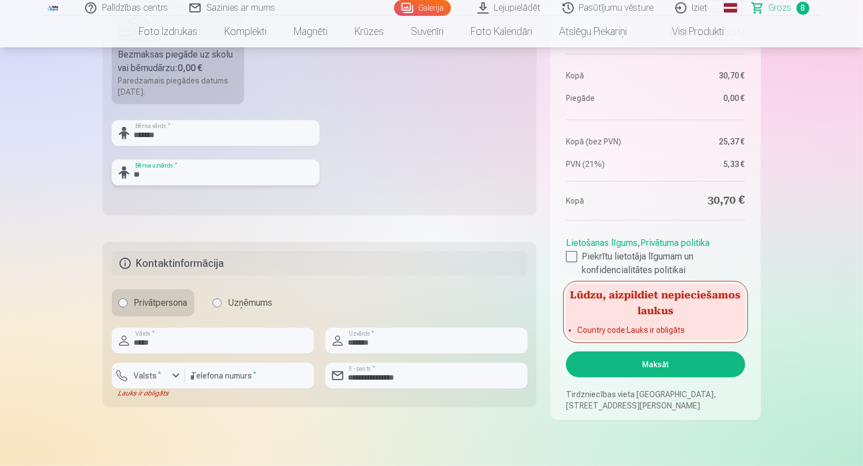
type input "*"
type input "*******"
click at [612, 365] on button "Maksāt" at bounding box center [655, 364] width 179 height 26
click at [687, 361] on button "Maksāt" at bounding box center [655, 364] width 179 height 26
click at [262, 340] on input "*****" at bounding box center [213, 340] width 202 height 26
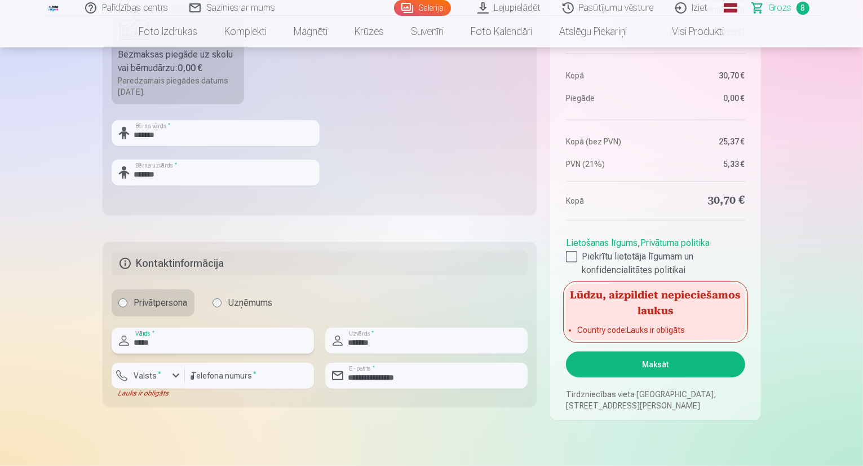
click at [262, 340] on input "*****" at bounding box center [213, 340] width 202 height 26
click at [335, 283] on fieldset "**********" at bounding box center [320, 324] width 435 height 165
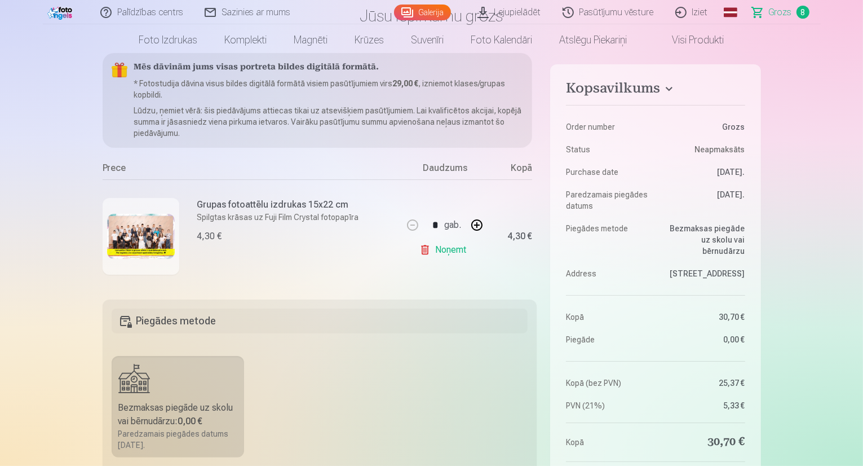
scroll to position [169, 0]
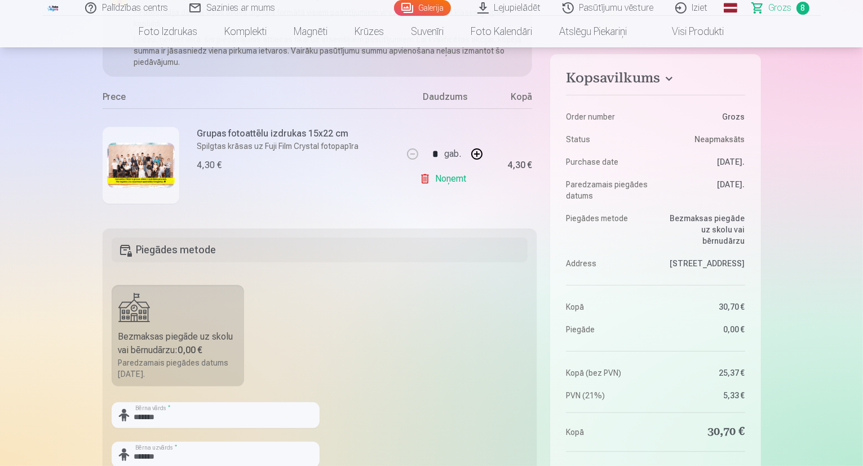
click at [198, 336] on div "Bezmaksas piegāde uz skolu vai bērnudārzu : 0,00 €" at bounding box center [177, 343] width 119 height 27
click at [238, 252] on h5 "Piegādes metode" at bounding box center [320, 249] width 417 height 25
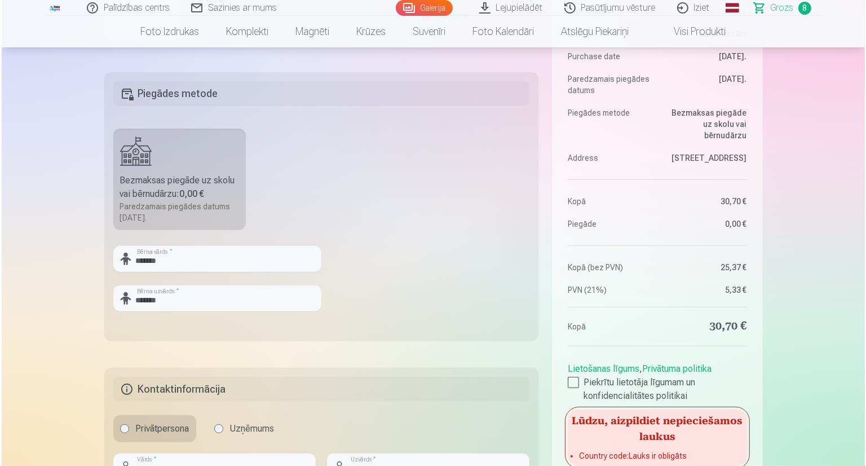
scroll to position [451, 0]
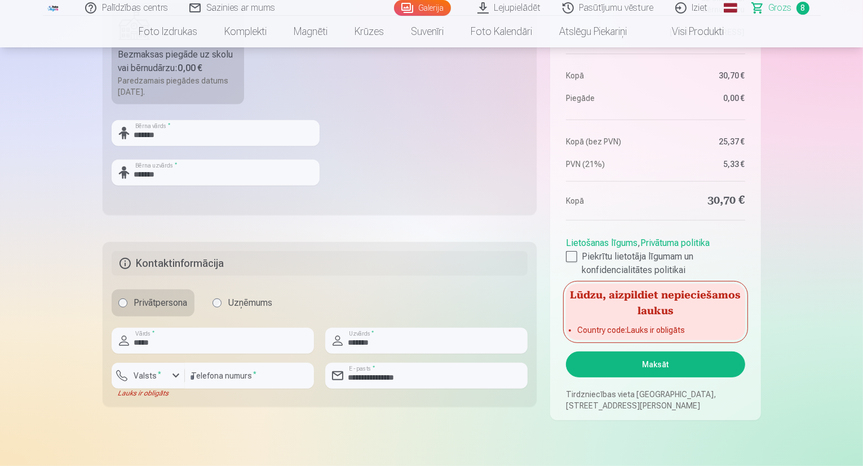
click at [639, 361] on button "Maksāt" at bounding box center [655, 364] width 179 height 26
click at [569, 252] on div at bounding box center [571, 256] width 11 height 11
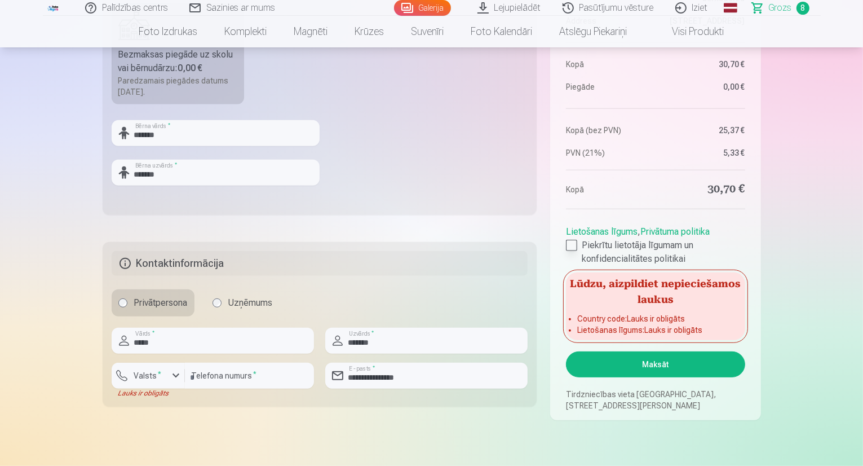
click at [567, 240] on div at bounding box center [571, 245] width 11 height 11
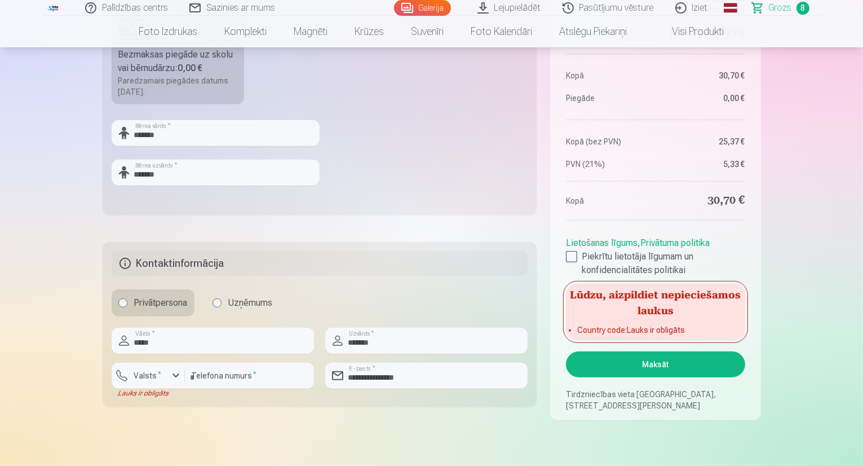
click at [649, 358] on button "Maksāt" at bounding box center [655, 364] width 179 height 26
click at [175, 373] on div "button" at bounding box center [176, 376] width 14 height 14
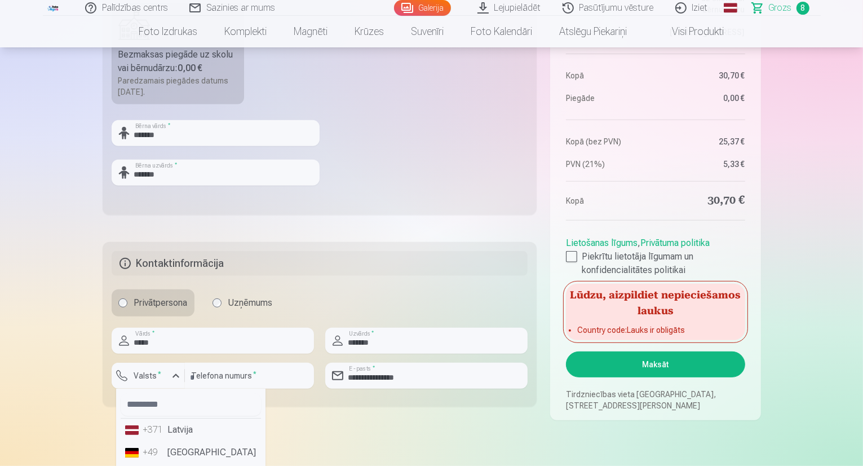
click at [181, 428] on li "+371 Latvija" at bounding box center [191, 429] width 140 height 23
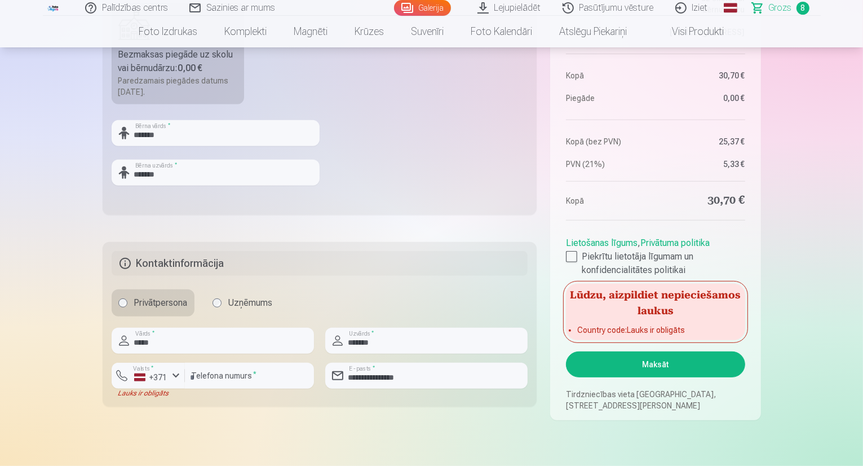
click at [636, 369] on button "Maksāt" at bounding box center [655, 364] width 179 height 26
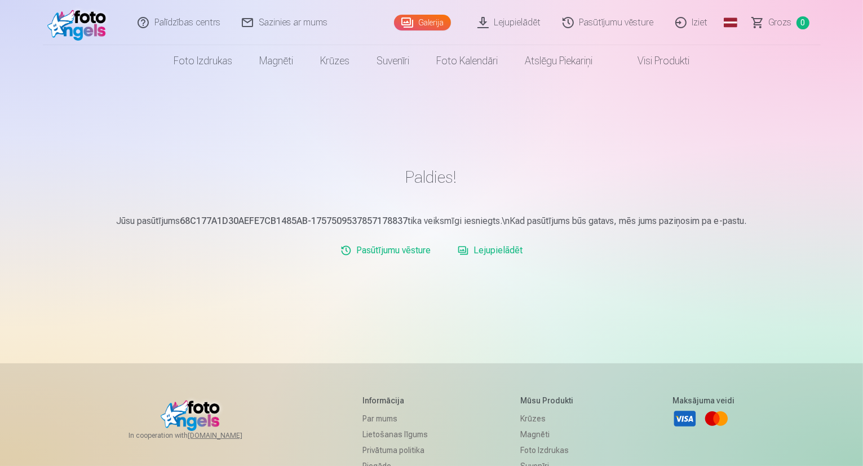
click at [84, 23] on img at bounding box center [79, 23] width 65 height 36
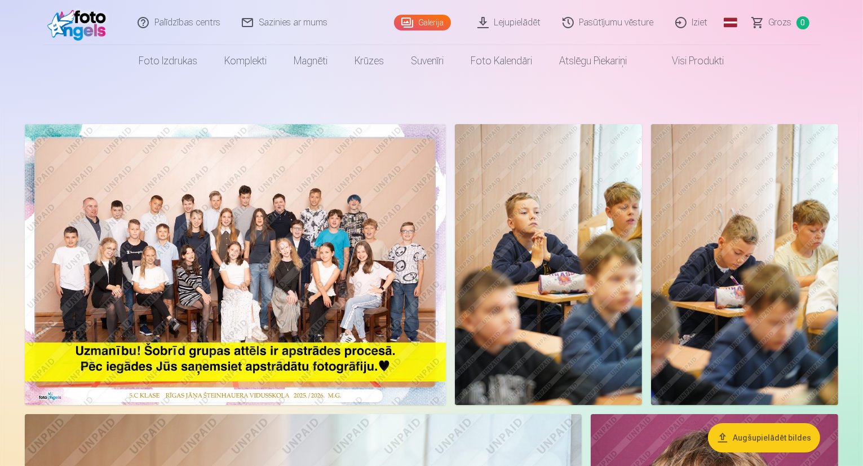
click at [701, 20] on link "Iziet" at bounding box center [692, 22] width 54 height 45
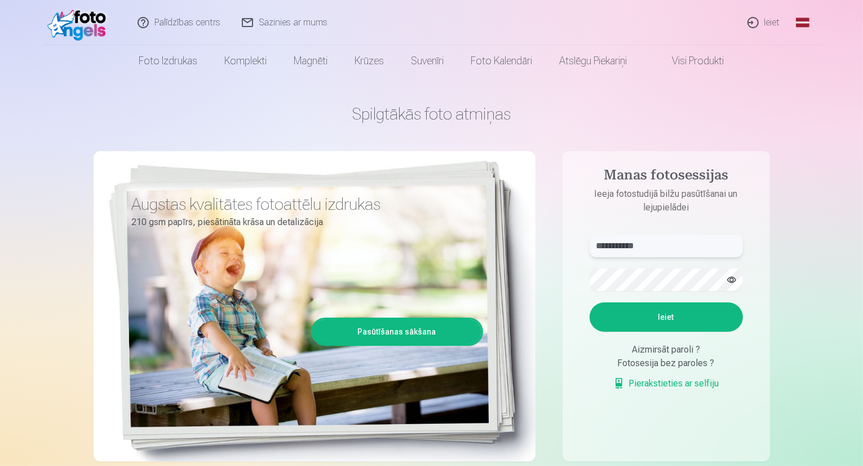
drag, startPoint x: 650, startPoint y: 246, endPoint x: 566, endPoint y: 249, distance: 84.0
click at [566, 249] on aside "**********" at bounding box center [665, 306] width 207 height 310
type input "**********"
click at [586, 282] on form "**********" at bounding box center [666, 317] width 176 height 167
click at [612, 312] on button "Ieiet" at bounding box center [666, 316] width 153 height 29
